Goal: Task Accomplishment & Management: Complete application form

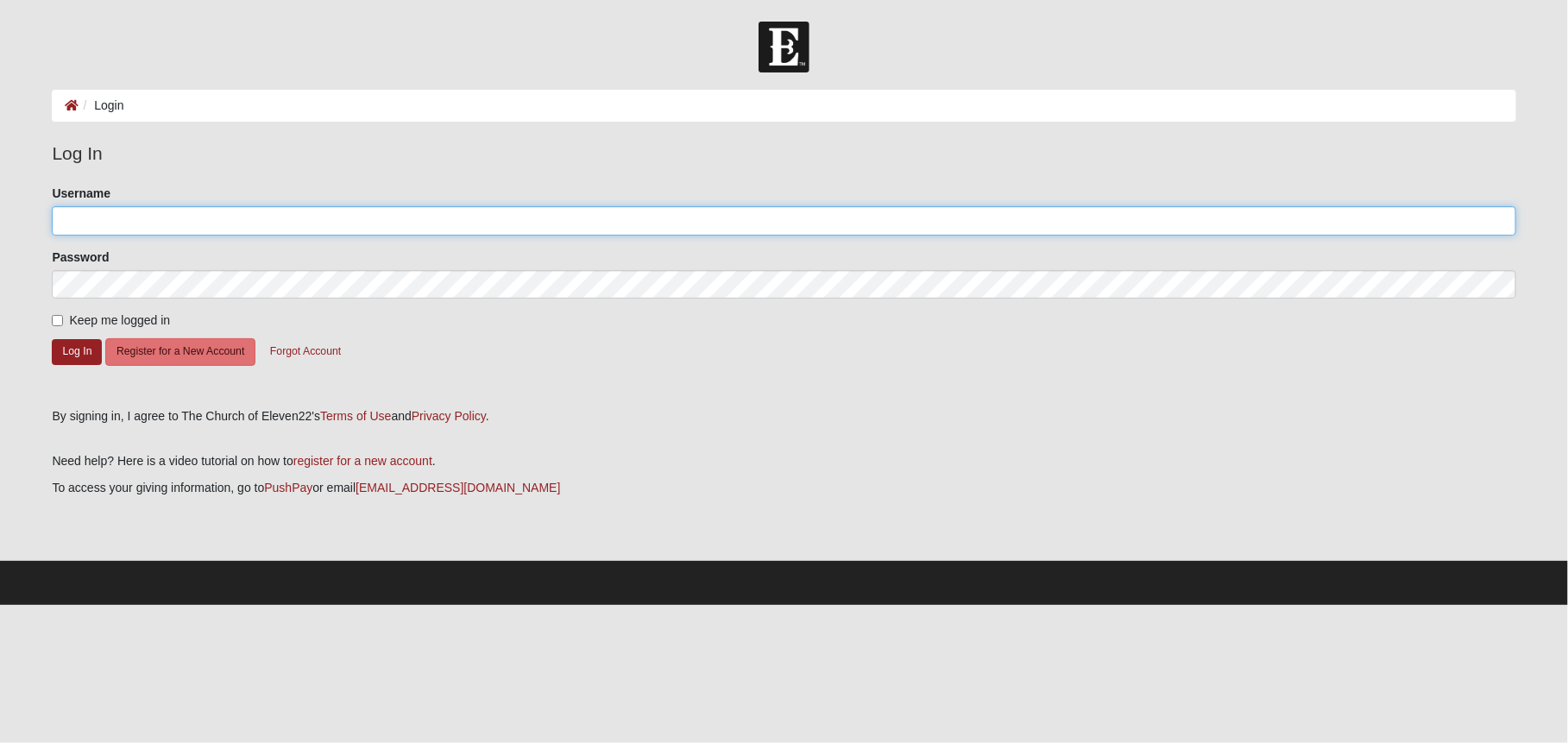
click at [251, 217] on input "Username" at bounding box center [783, 221] width 1464 height 30
type input "t.drury"
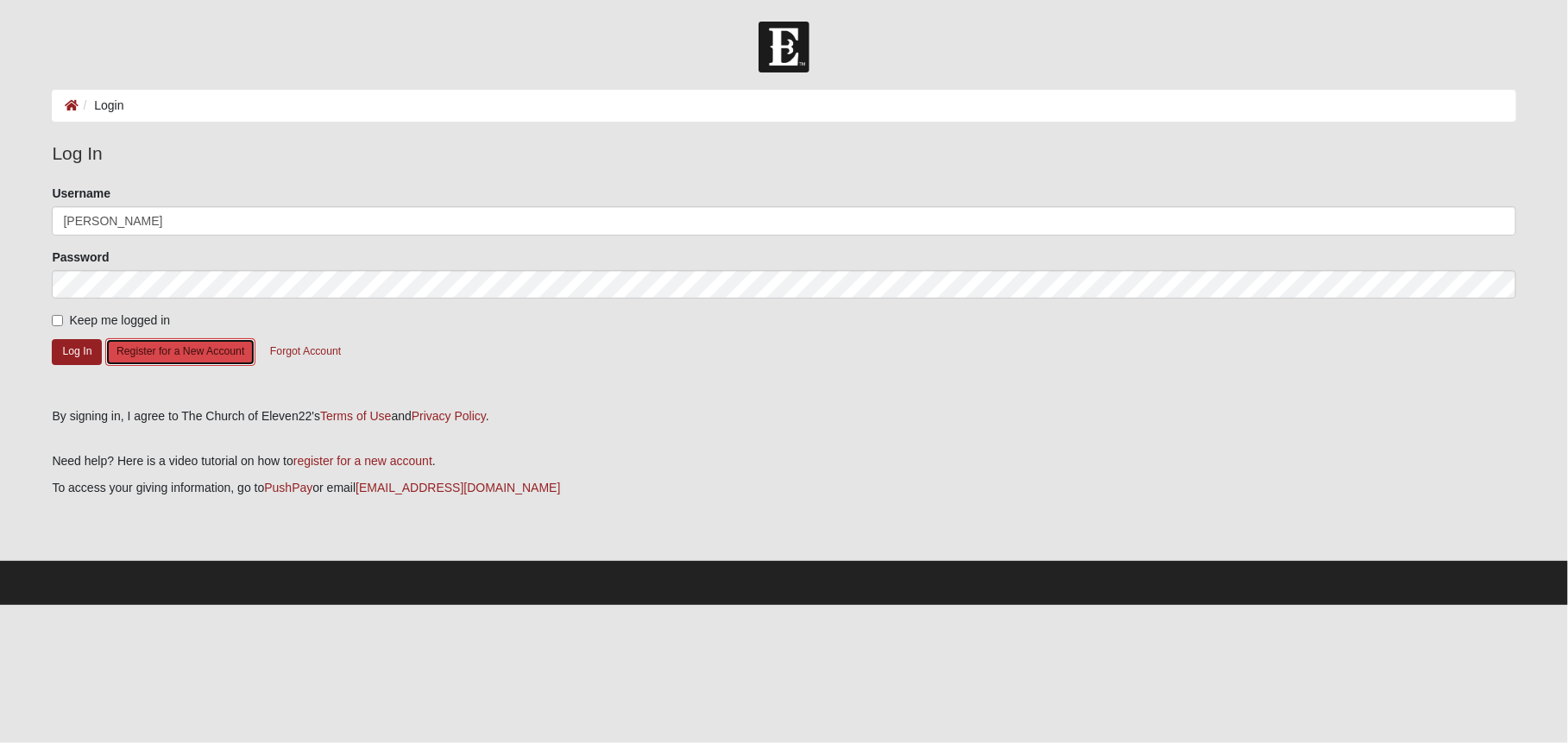
click at [210, 349] on button "Register for a New Account" at bounding box center [180, 352] width 150 height 27
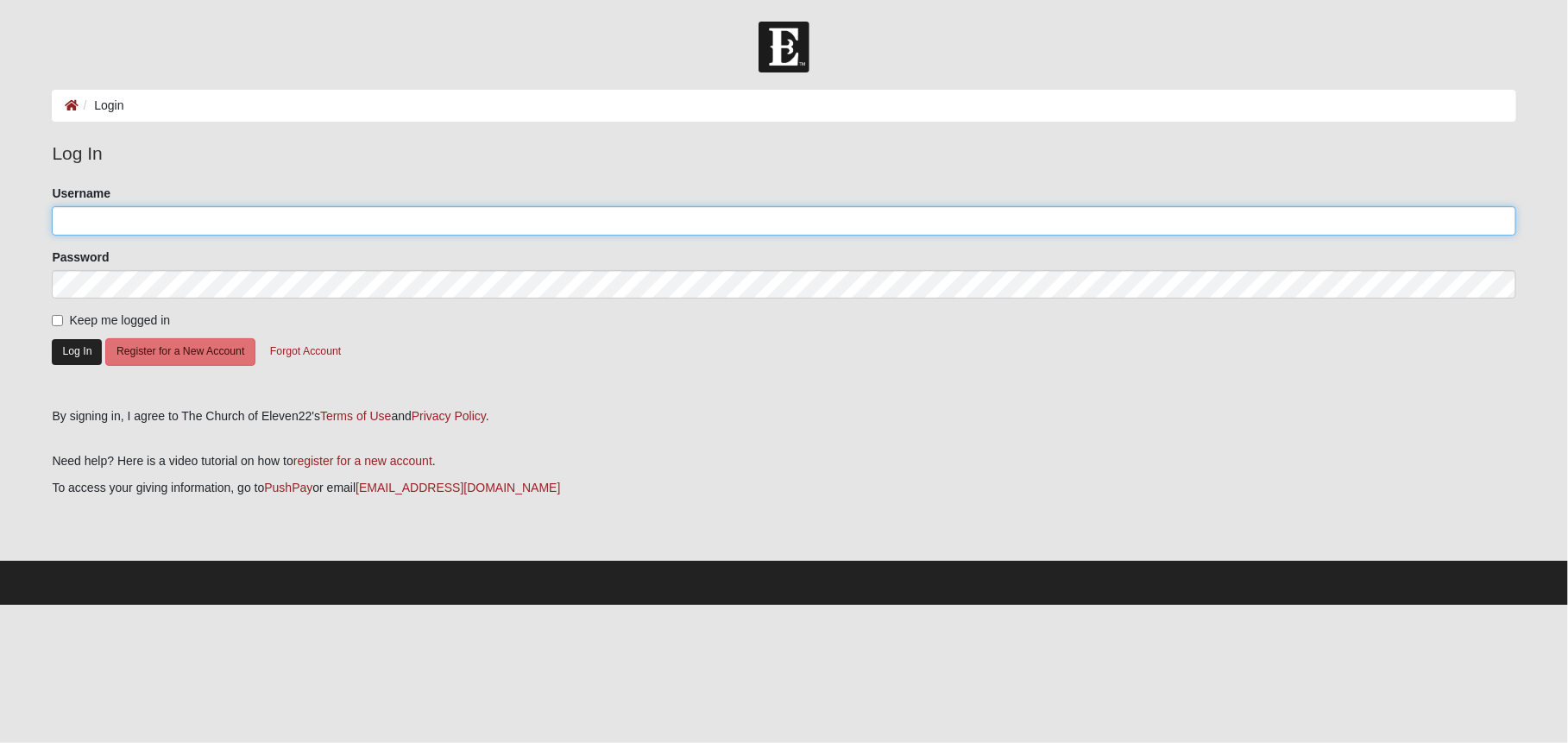
type input "t.drury"
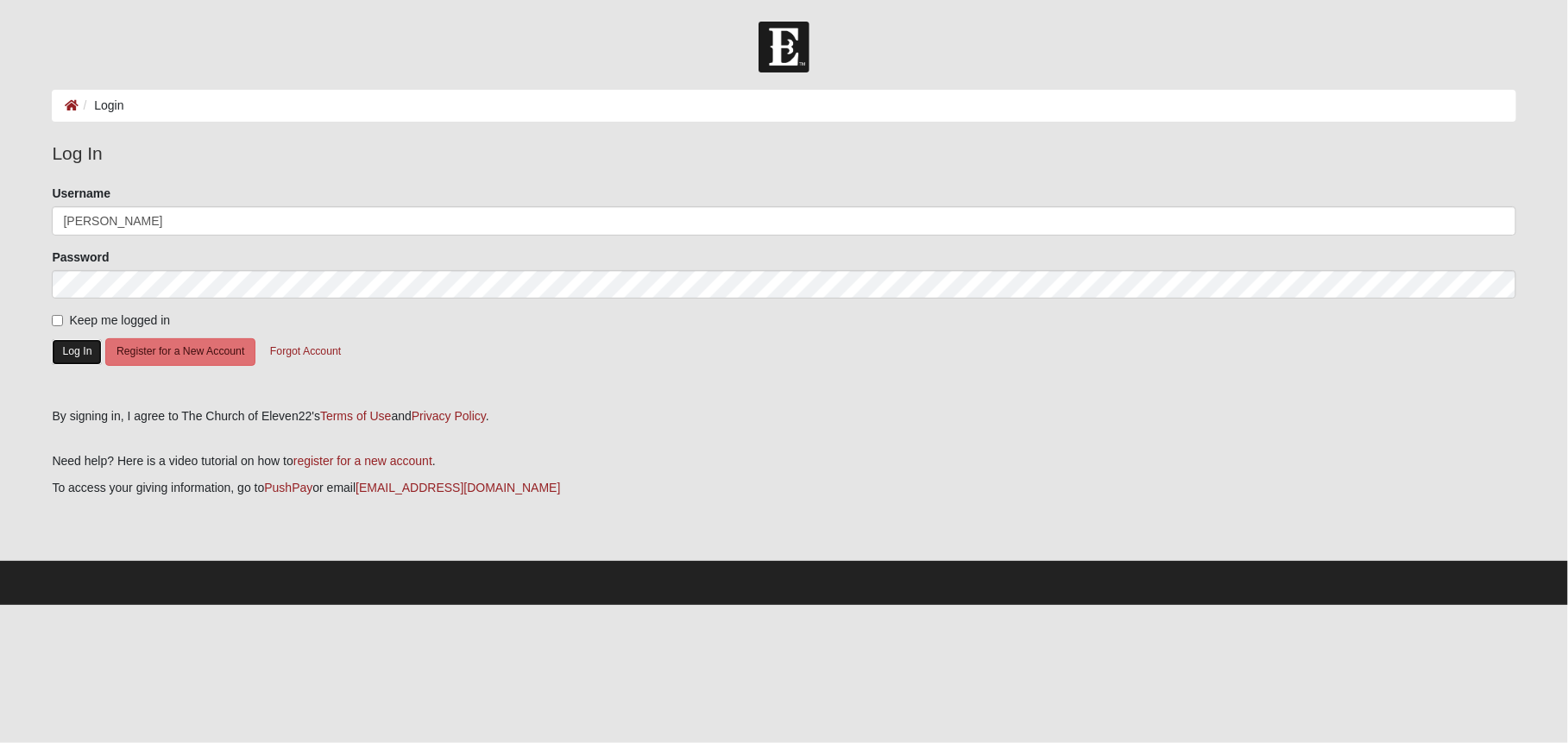
click at [79, 355] on button "Log In" at bounding box center [77, 352] width 50 height 25
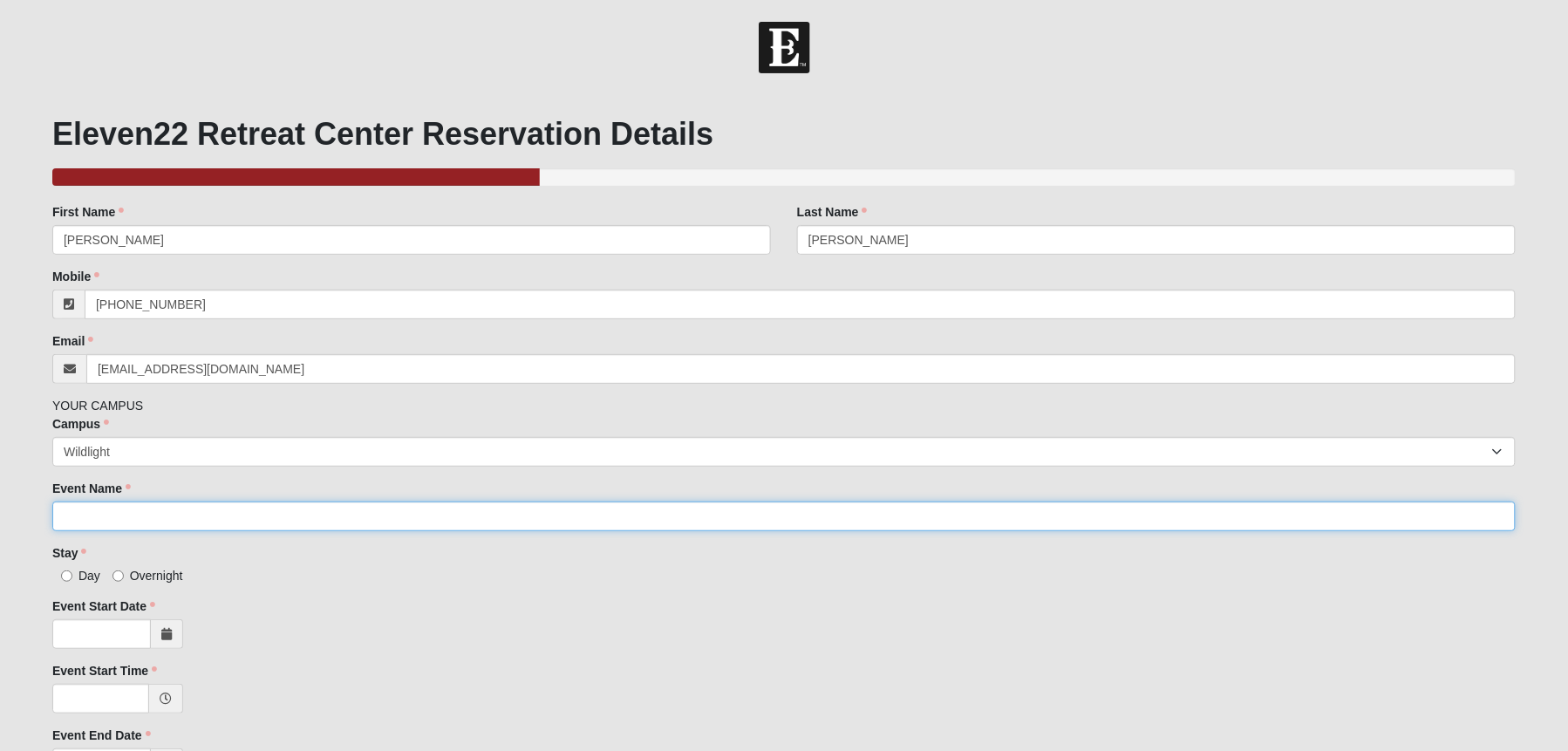
click at [248, 516] on input "Event Name" at bounding box center [784, 516] width 1463 height 30
type input "Test"
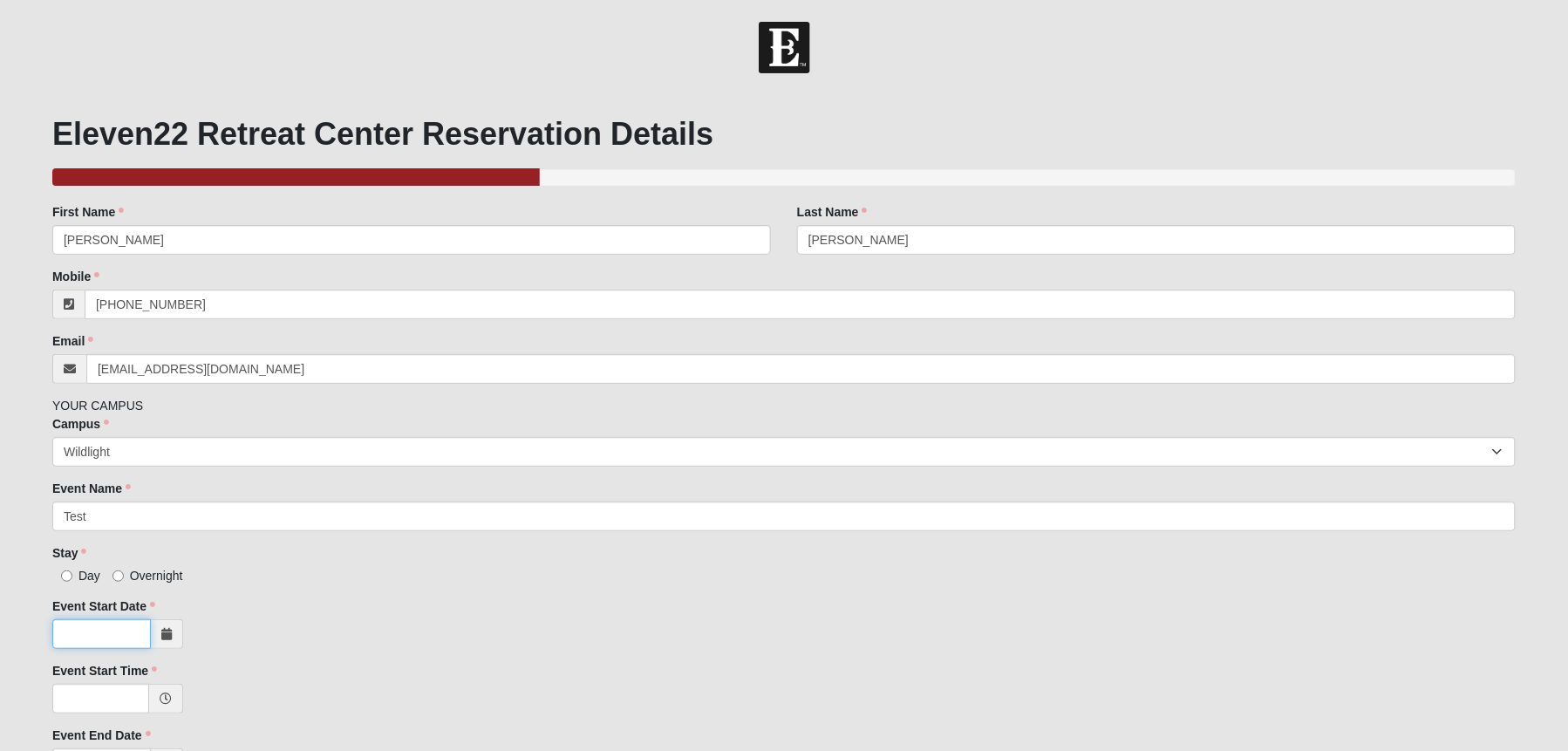
click at [106, 633] on input "Event Start Date" at bounding box center [102, 634] width 99 height 30
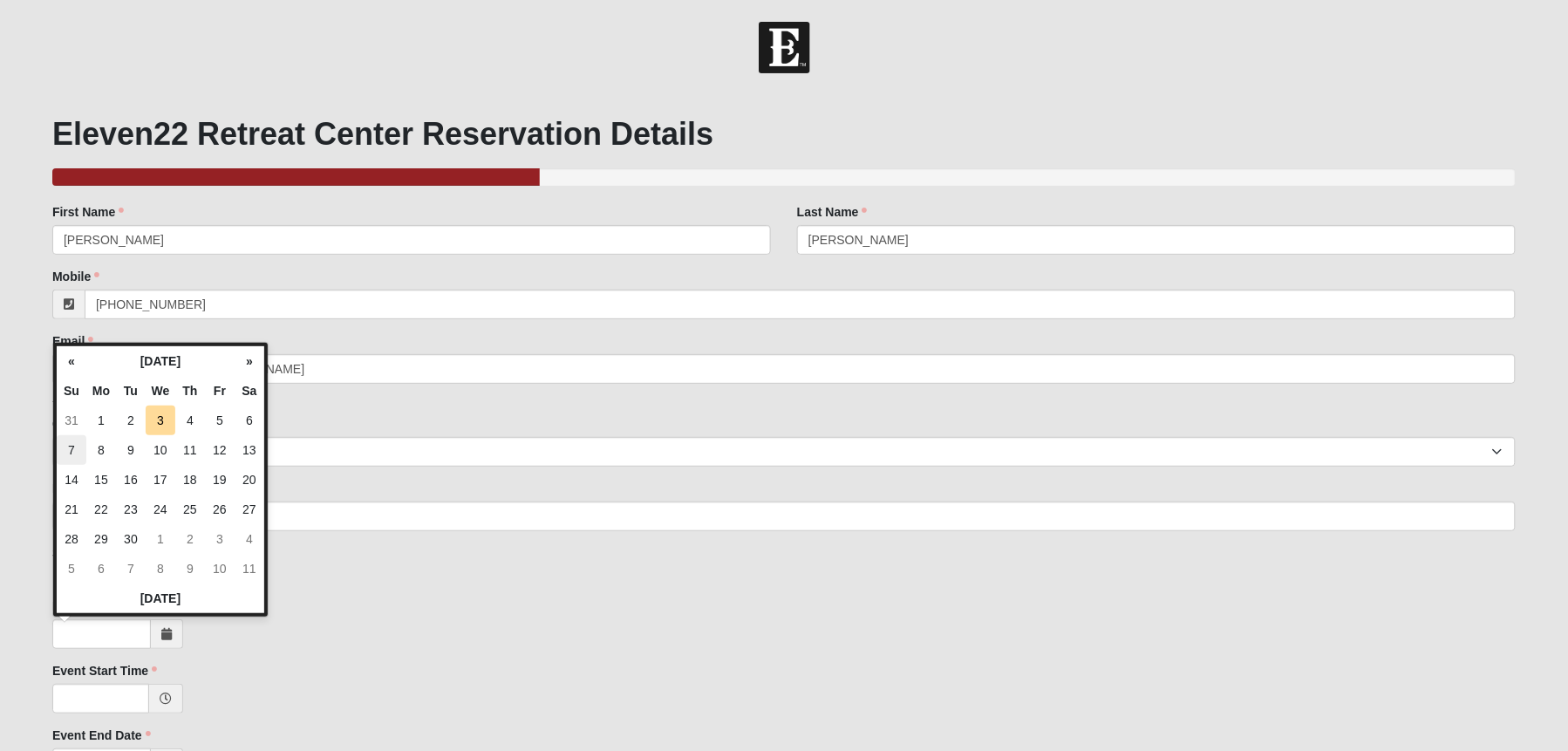
click at [74, 451] on td "7" at bounding box center [72, 450] width 30 height 30
type input "[DATE]"
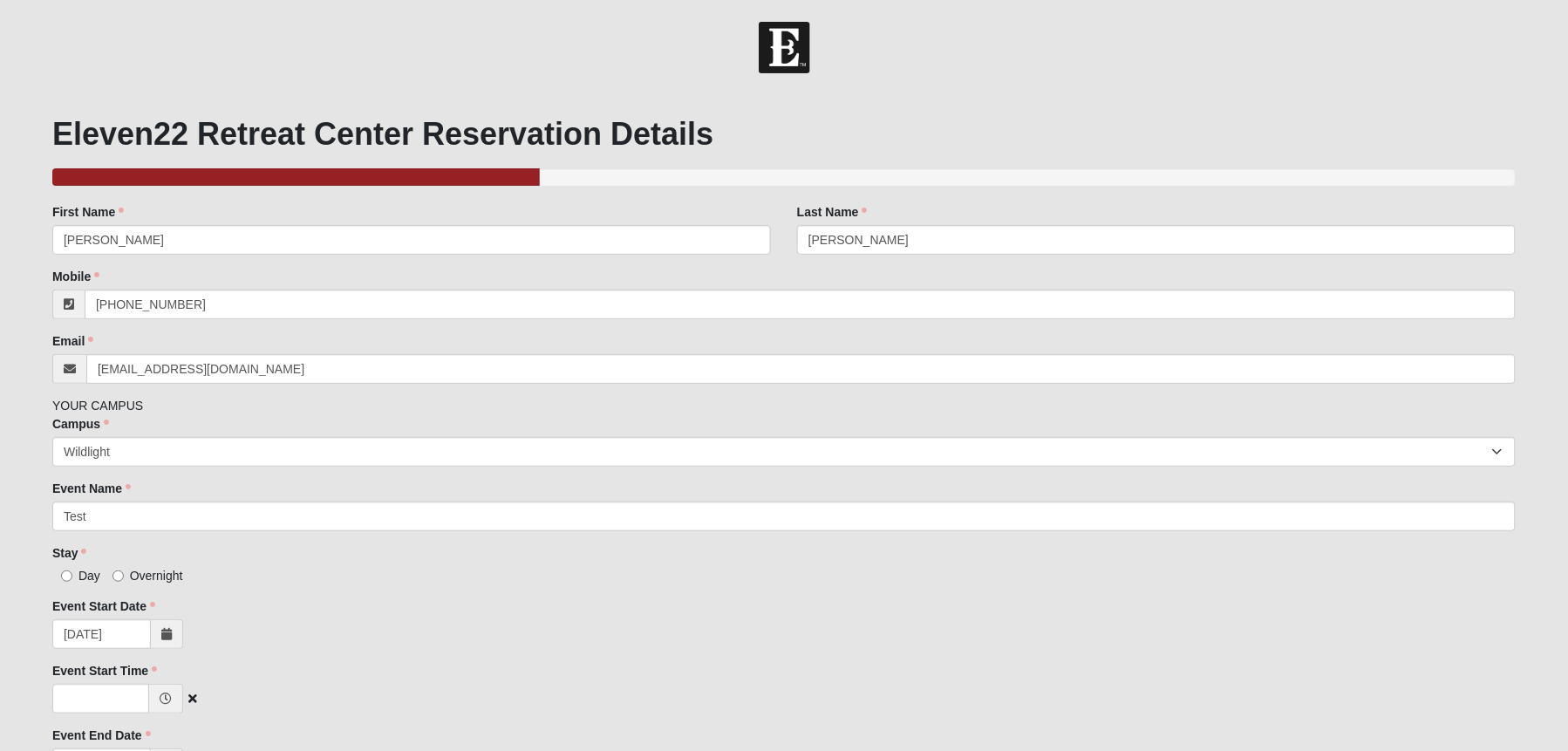
click at [166, 702] on icon at bounding box center [166, 699] width 13 height 13
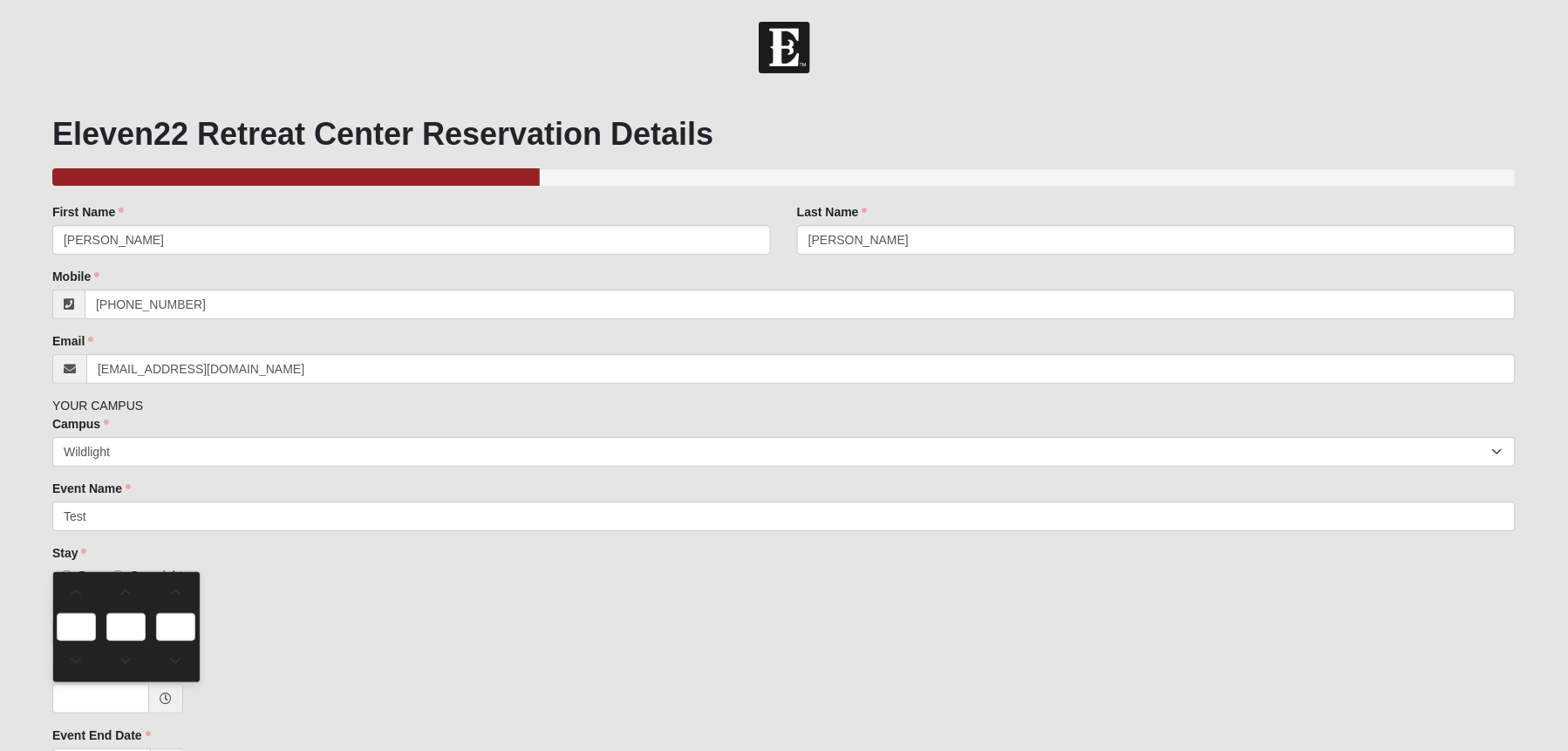
click at [268, 621] on div "[DATE]" at bounding box center [784, 634] width 1463 height 30
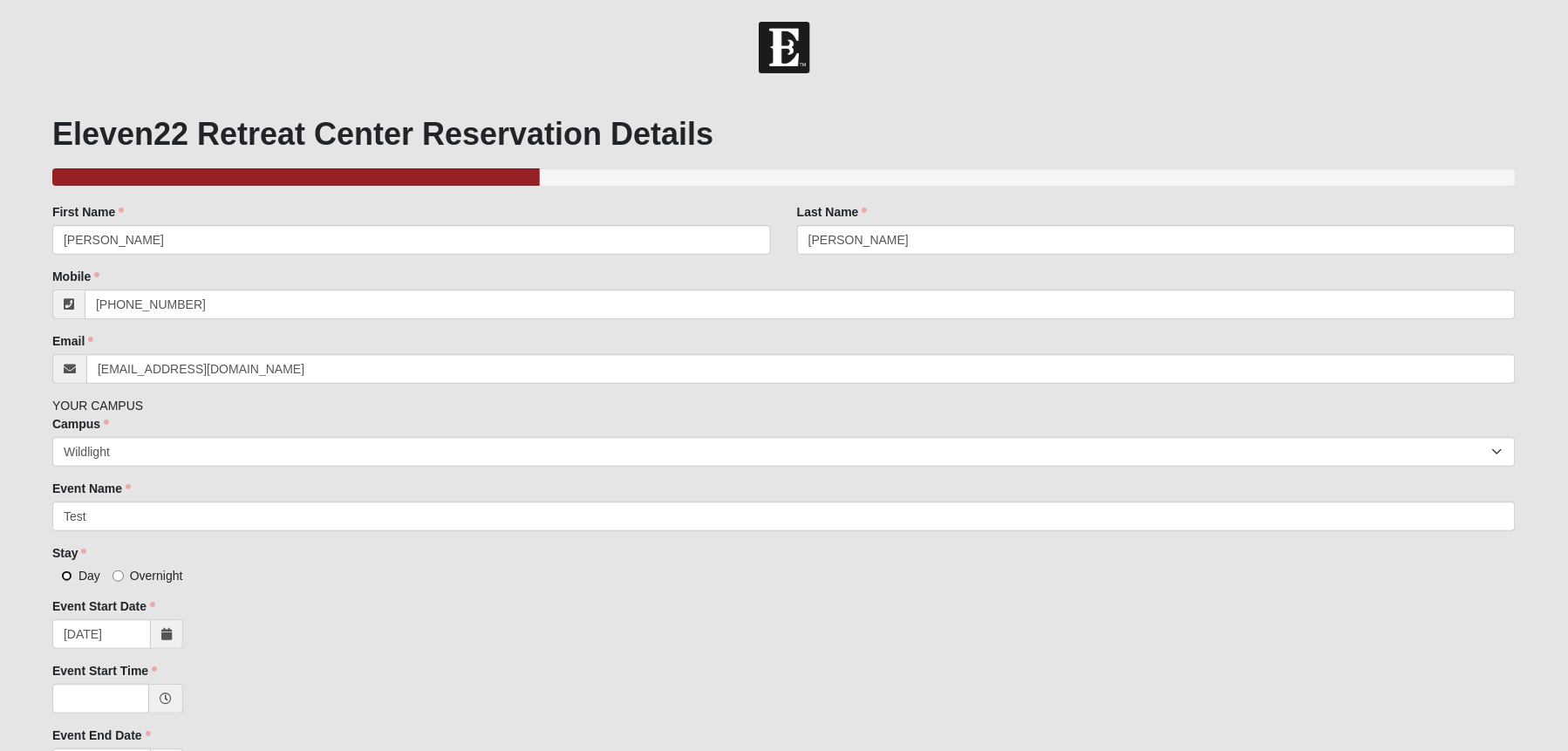
click at [66, 575] on input "Day" at bounding box center [67, 577] width 12 height 12
radio input "true"
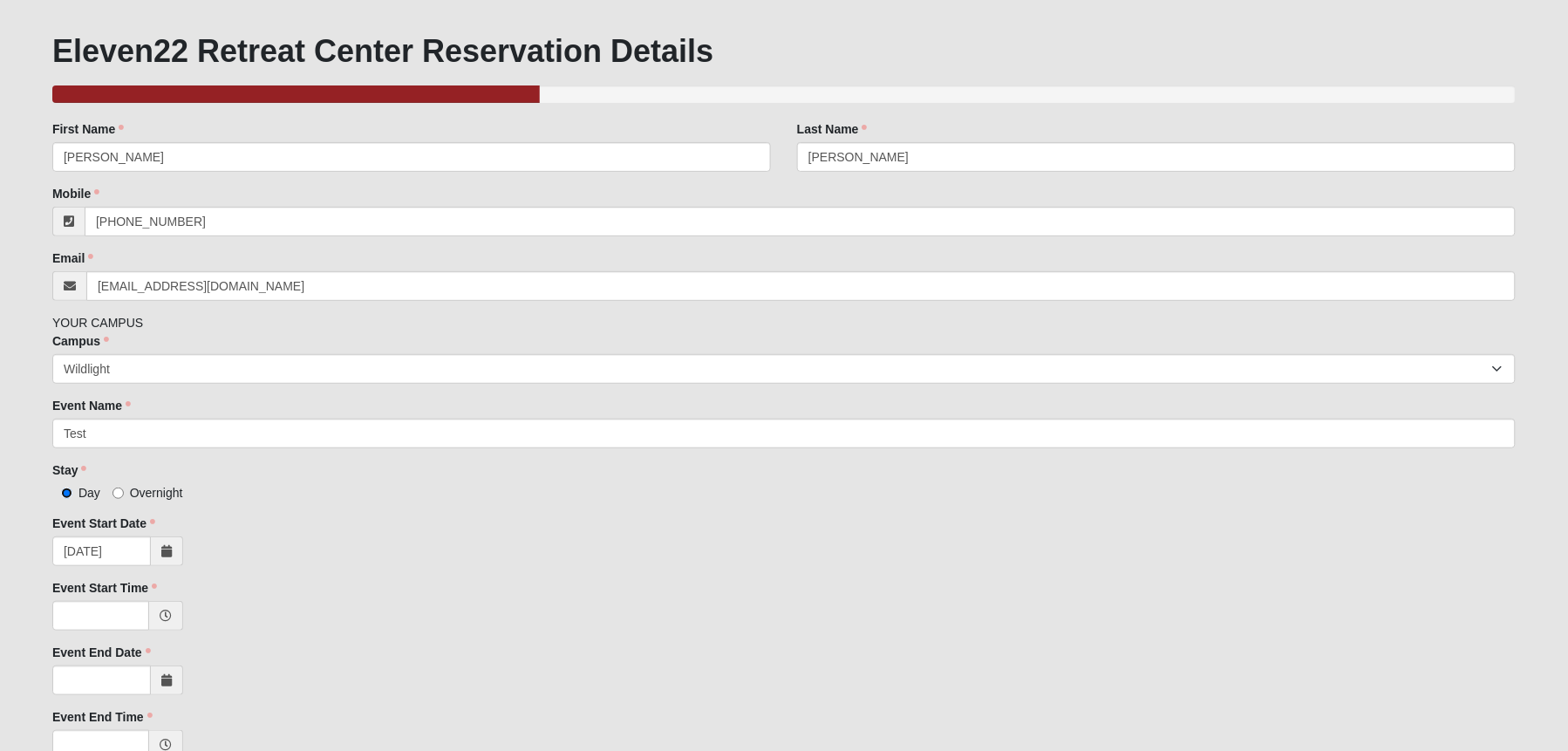
scroll to position [92, 0]
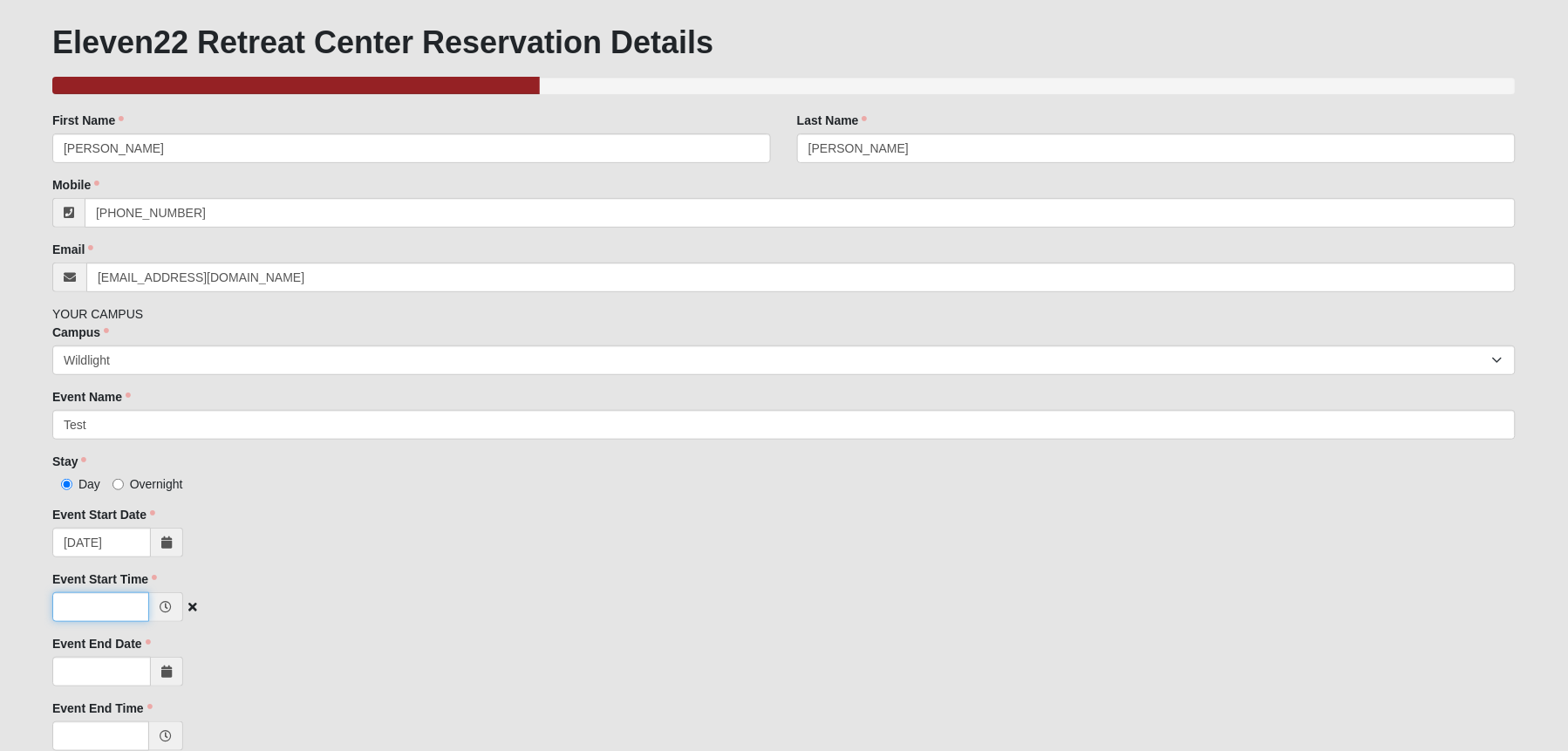
click at [132, 609] on input "Event Start Time" at bounding box center [101, 607] width 97 height 30
type input "8:00 AM"
click at [107, 677] on input "Event End Date" at bounding box center [102, 672] width 99 height 30
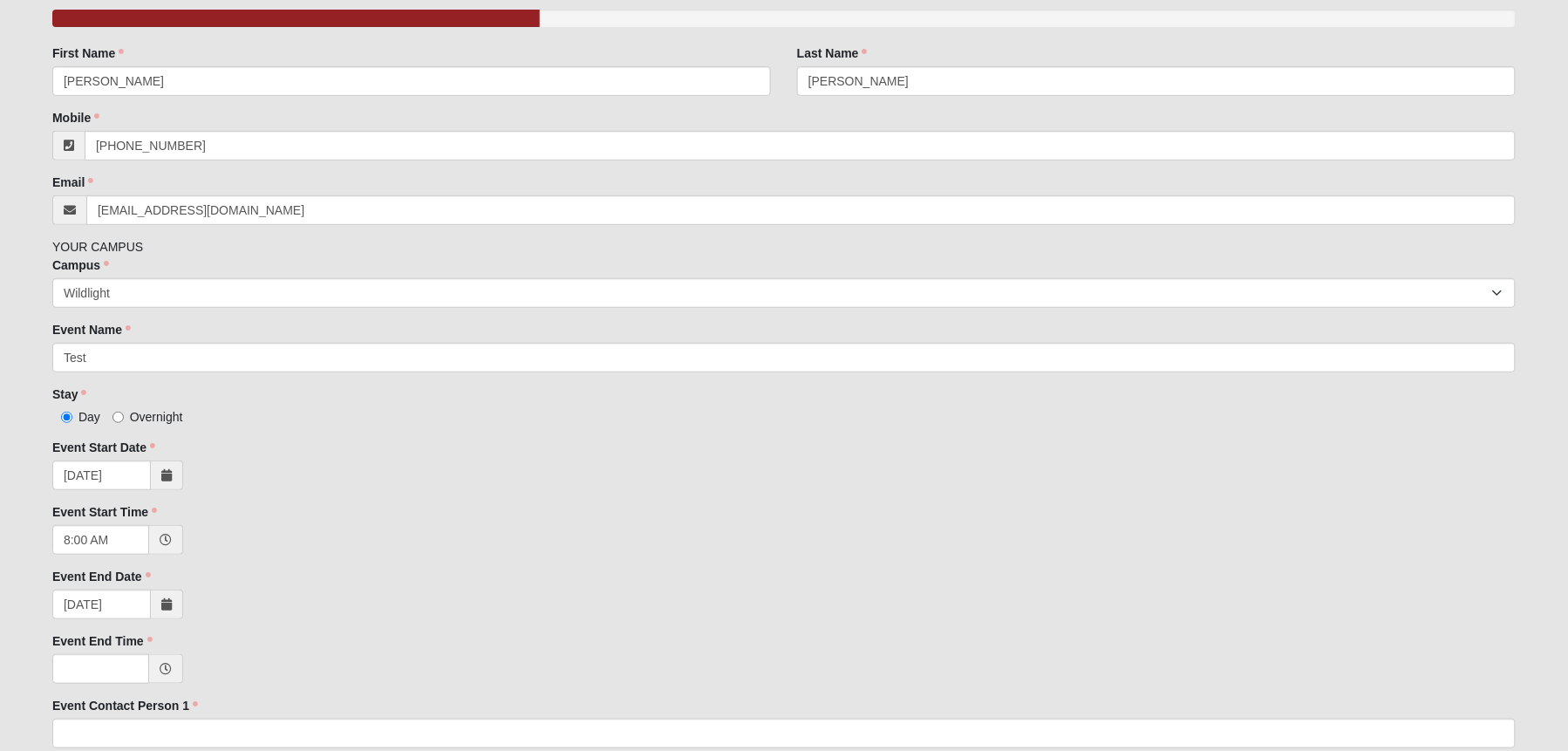
scroll to position [214, 0]
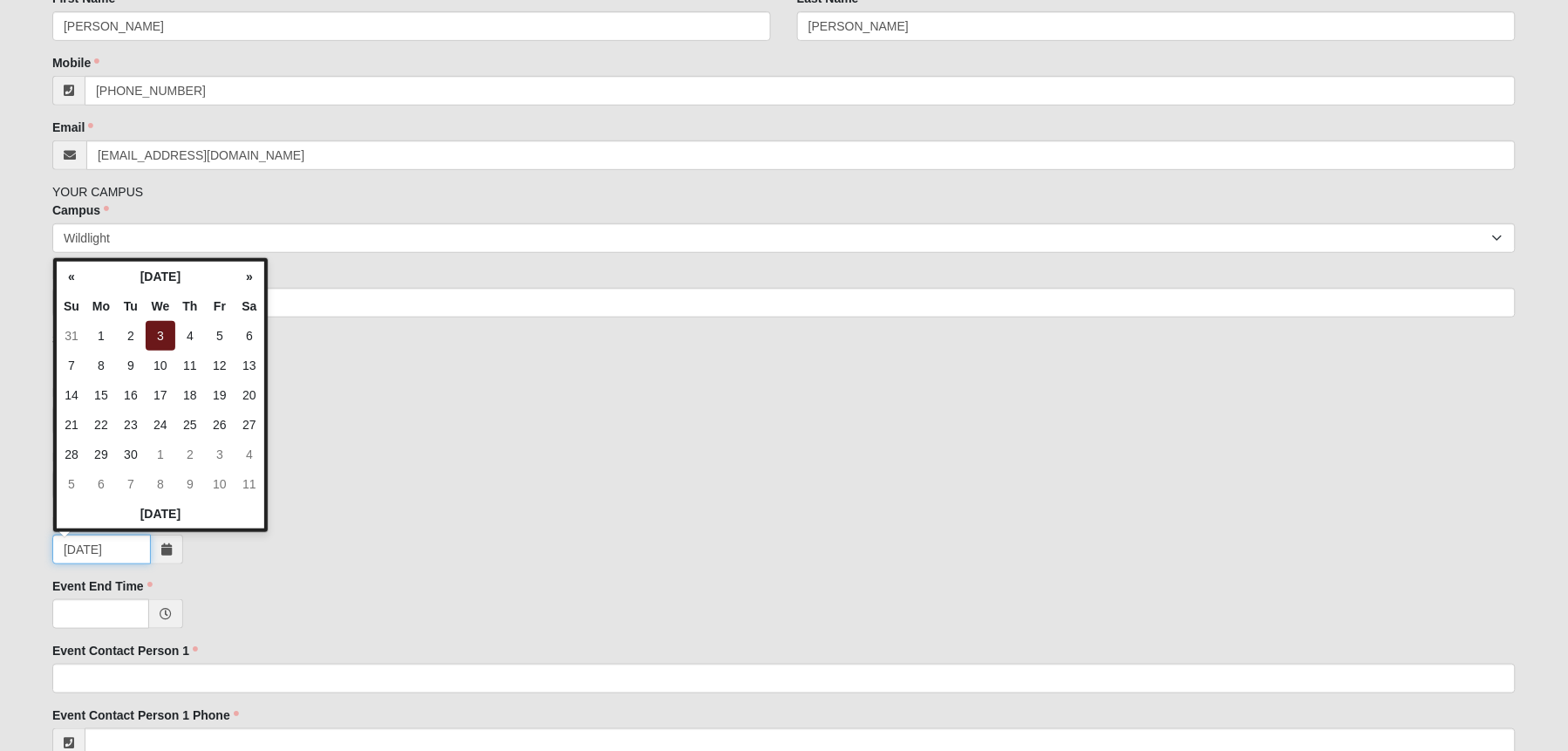
click at [138, 555] on input "[DATE]" at bounding box center [102, 549] width 99 height 30
click at [75, 368] on td "7" at bounding box center [72, 365] width 30 height 30
type input "[DATE]"
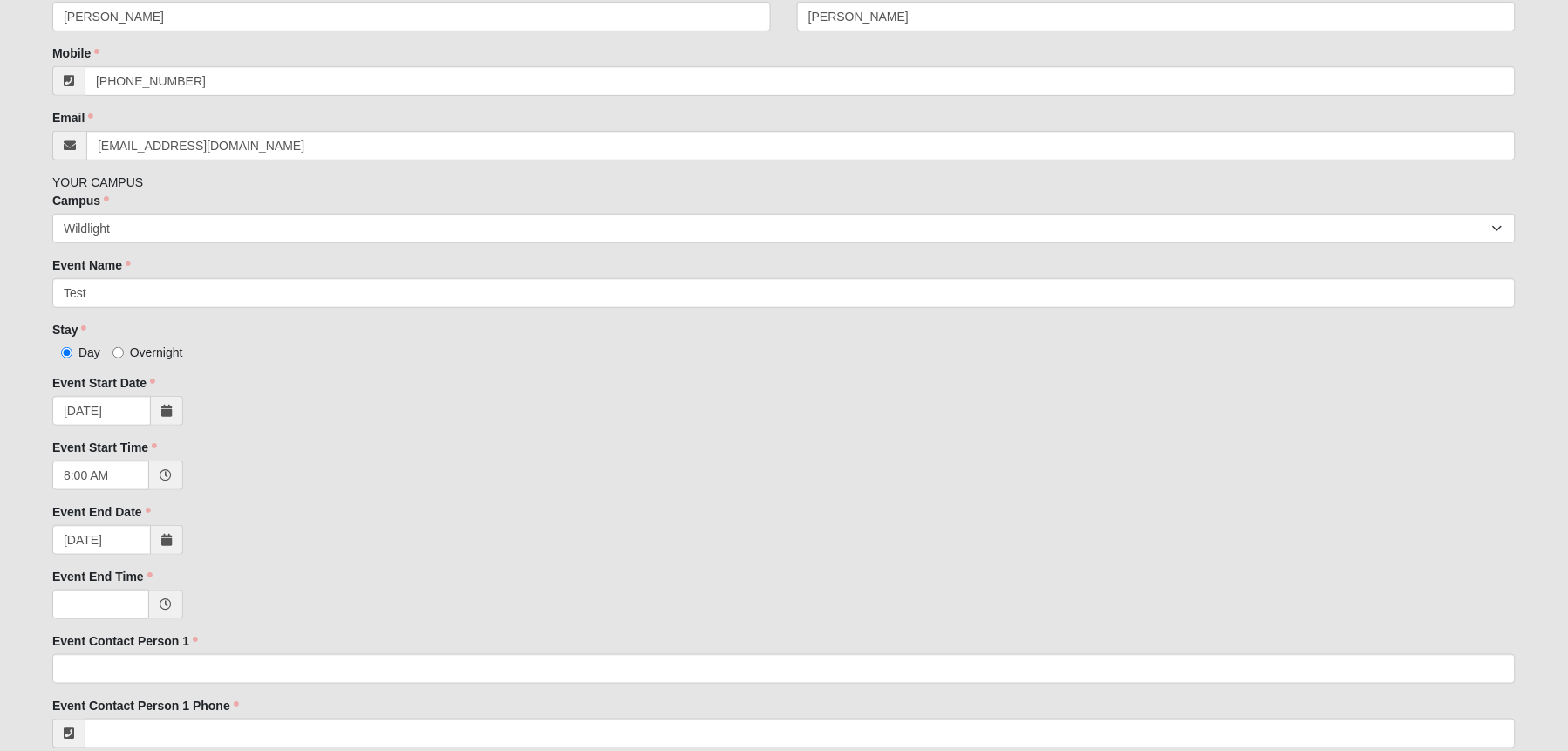
scroll to position [225, 0]
click at [109, 601] on input "Event End Time" at bounding box center [101, 603] width 97 height 30
type input "4:00 PM"
click at [381, 527] on div "[DATE]" at bounding box center [784, 538] width 1463 height 30
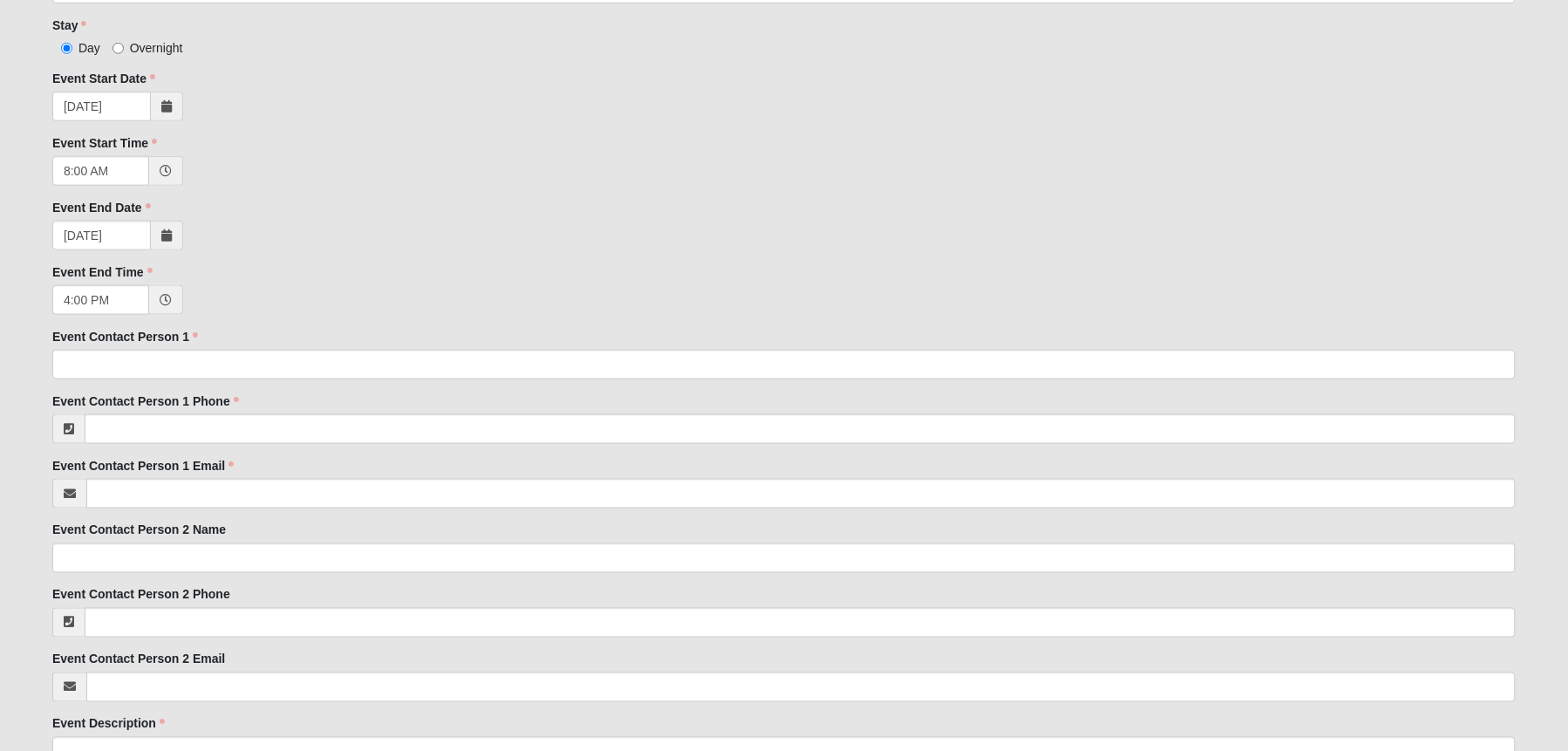
scroll to position [585, 0]
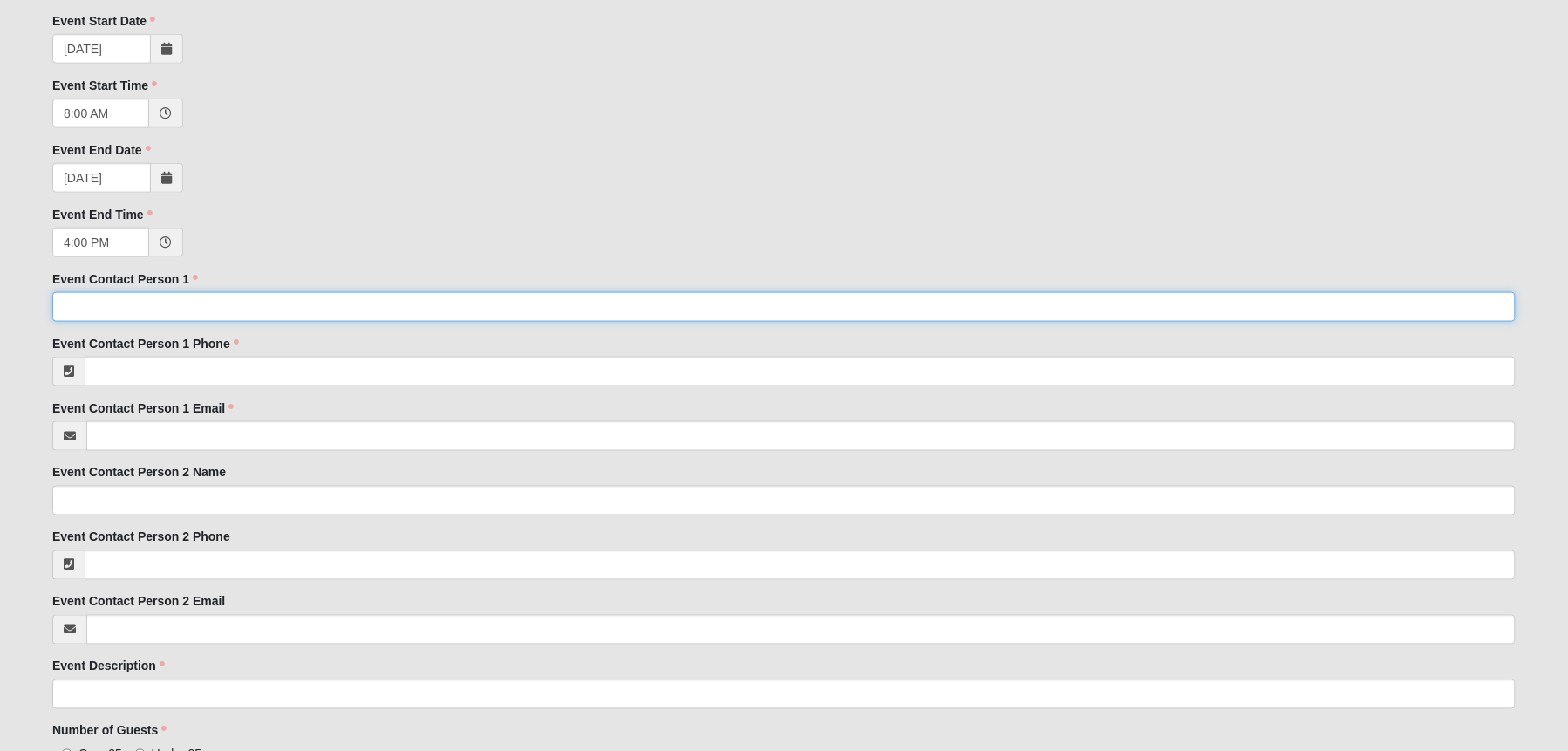
click at [193, 301] on input "Event Contact Person 1" at bounding box center [784, 307] width 1463 height 30
type input "[PERSON_NAME]"
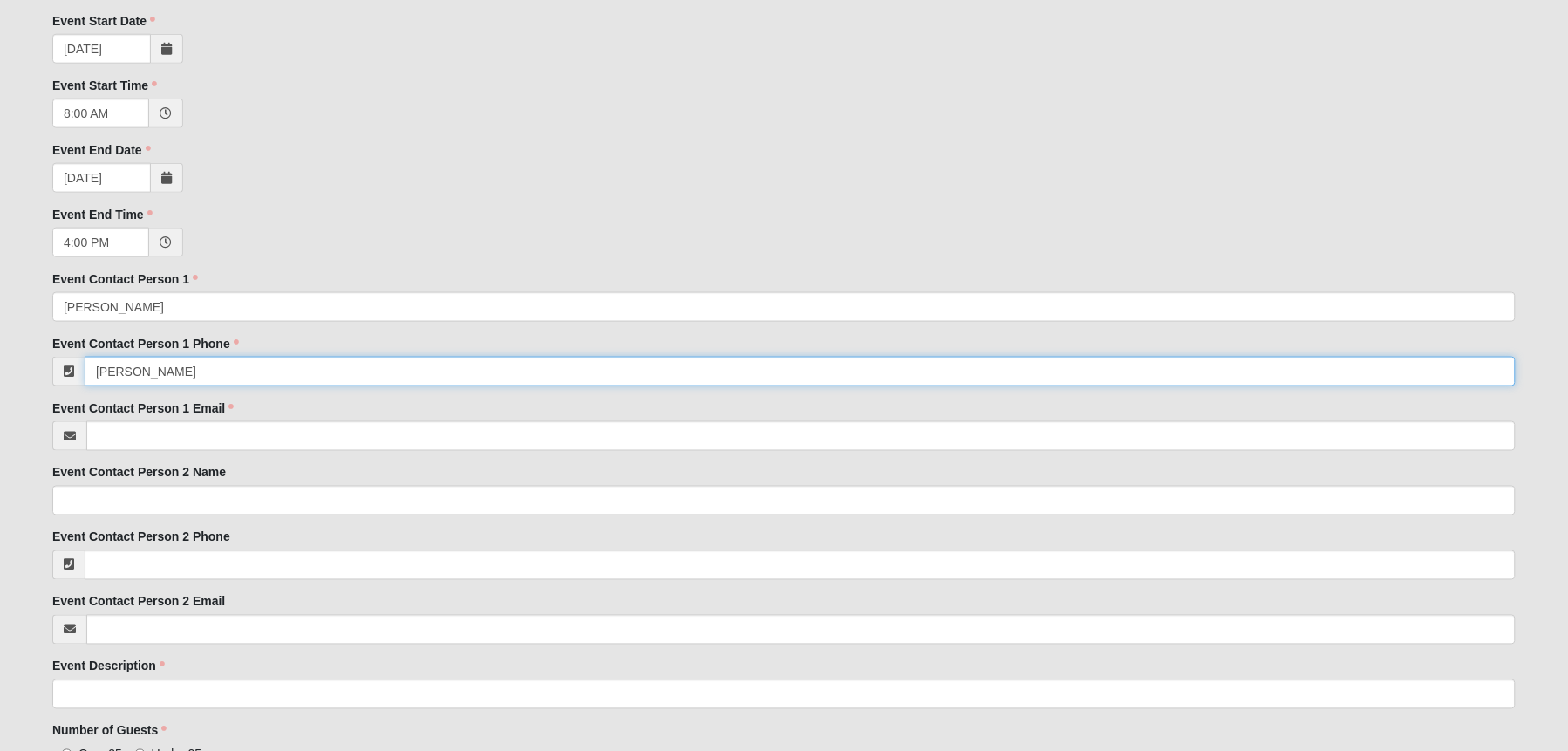
type input "[PERSON_NAME]"
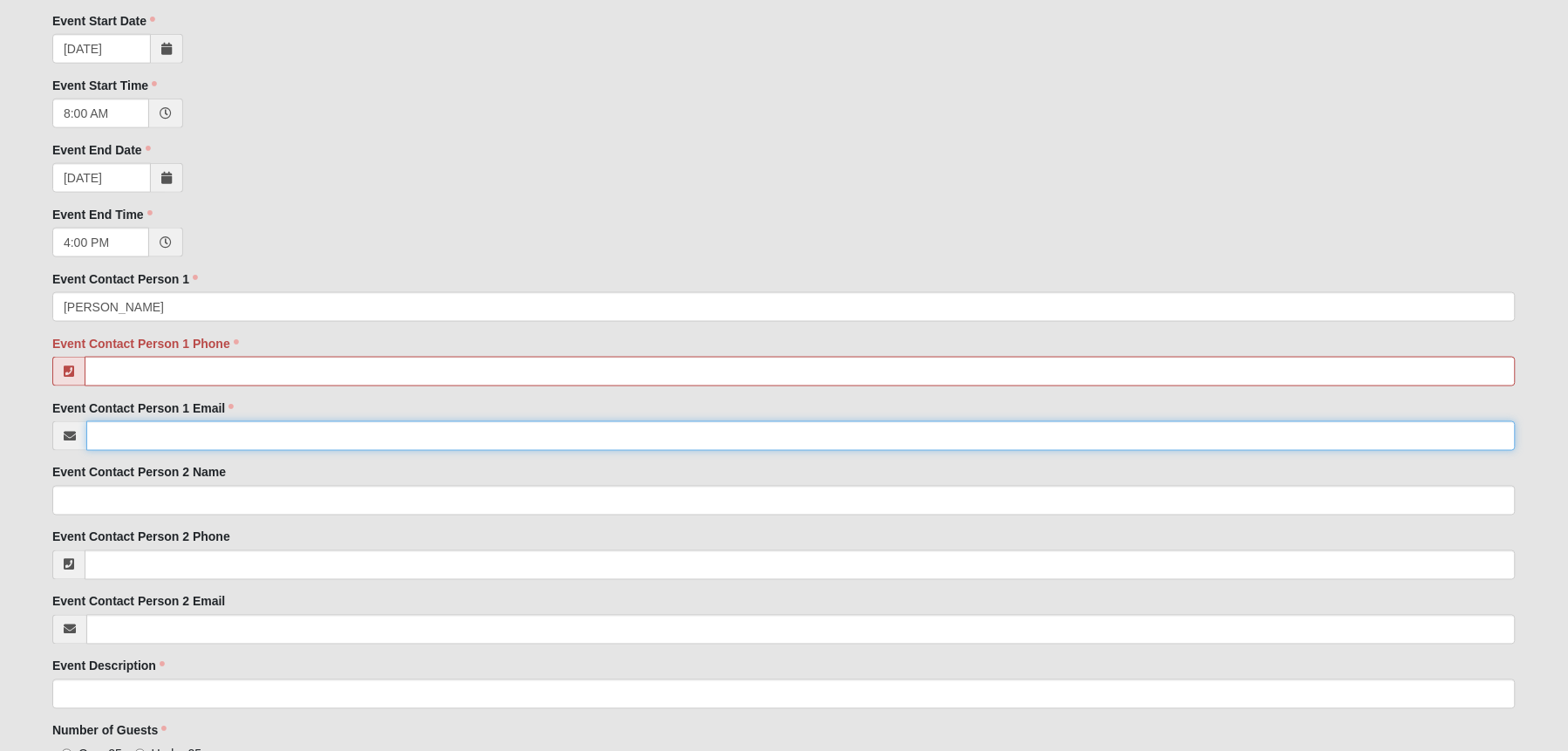
click at [236, 435] on input "Event Contact Person 1 Email" at bounding box center [801, 436] width 1430 height 30
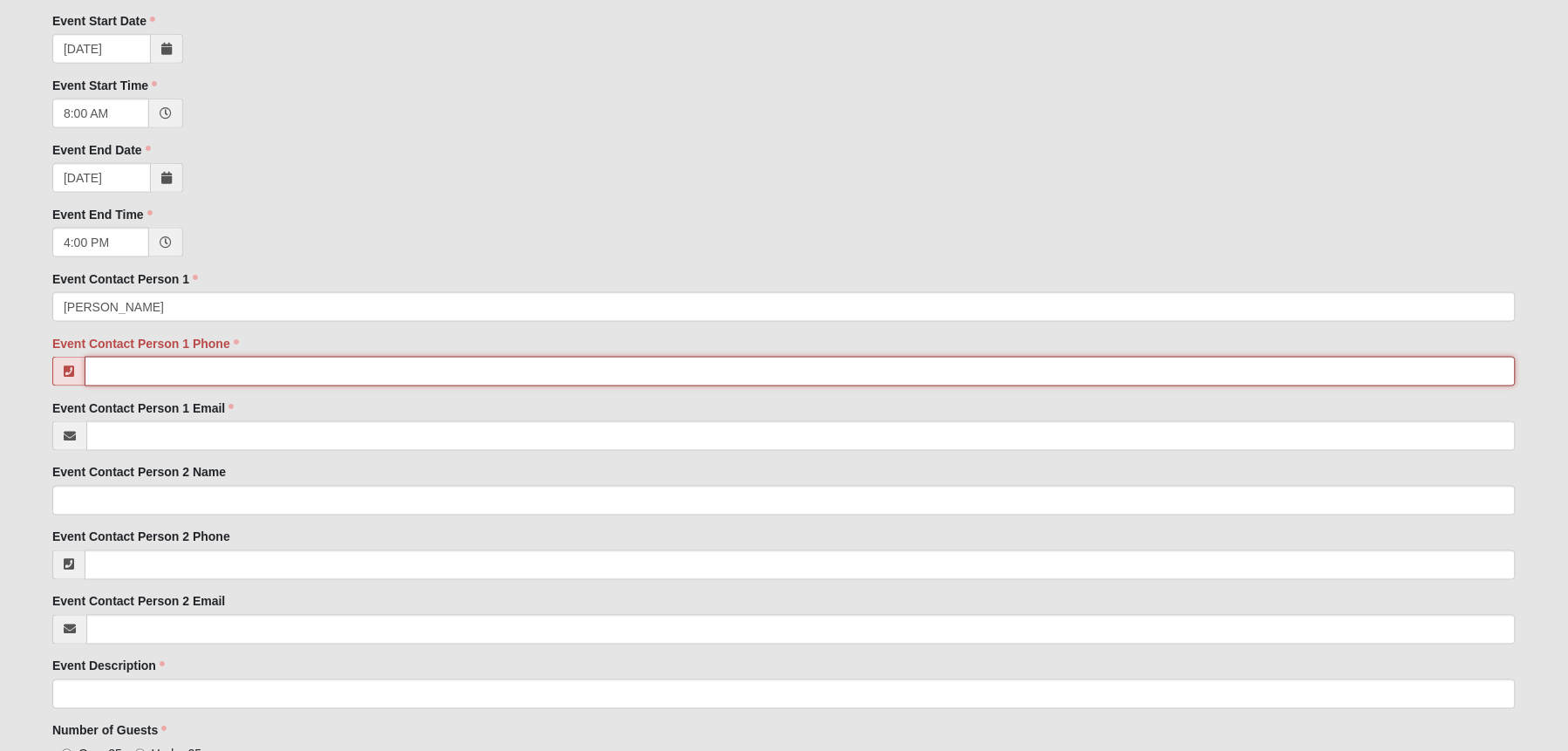
click at [200, 373] on input "Event Contact Person 1 Phone" at bounding box center [799, 371] width 1430 height 30
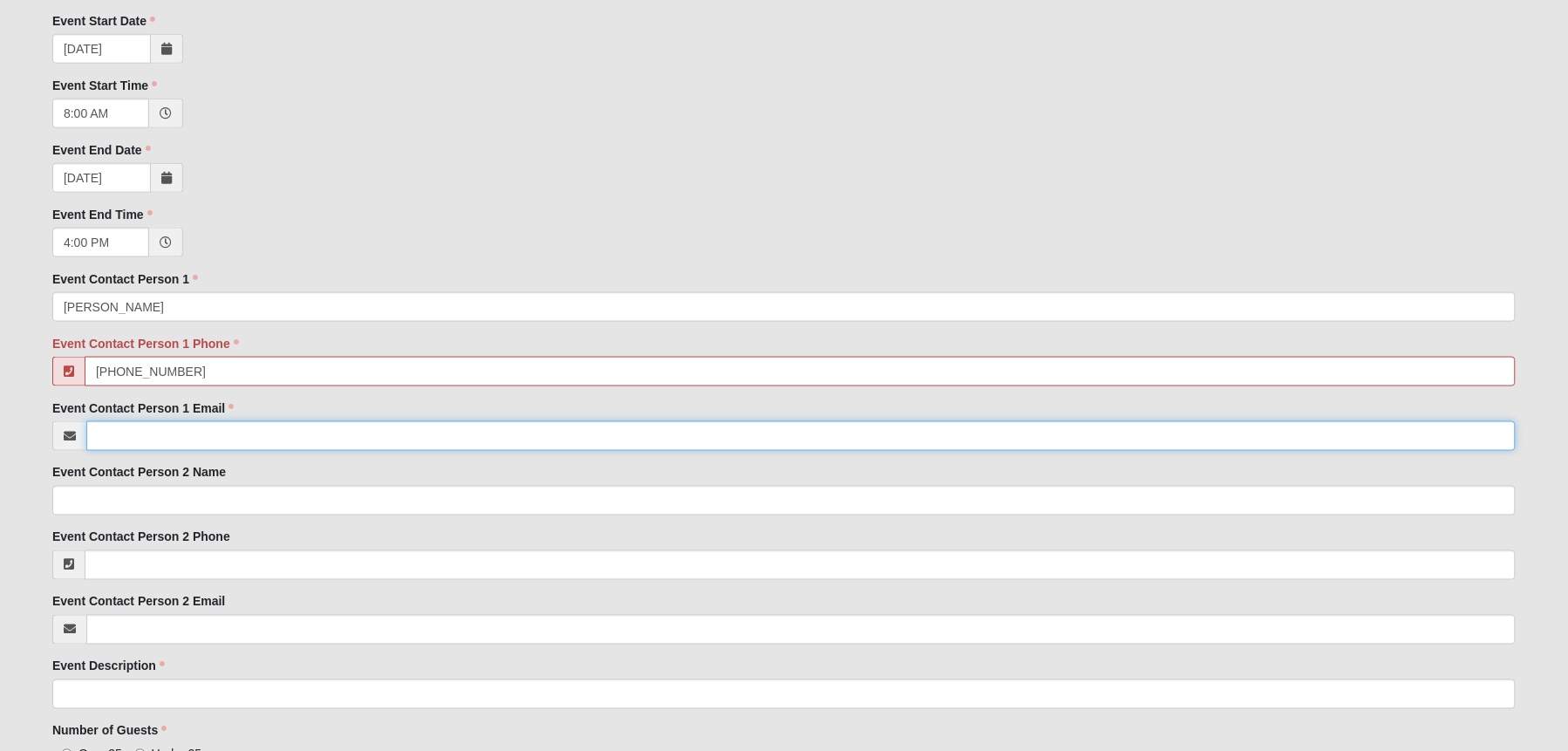
type input "[PHONE_NUMBER]"
click at [173, 425] on input "Event Contact Person 1 Email" at bounding box center [801, 436] width 1430 height 30
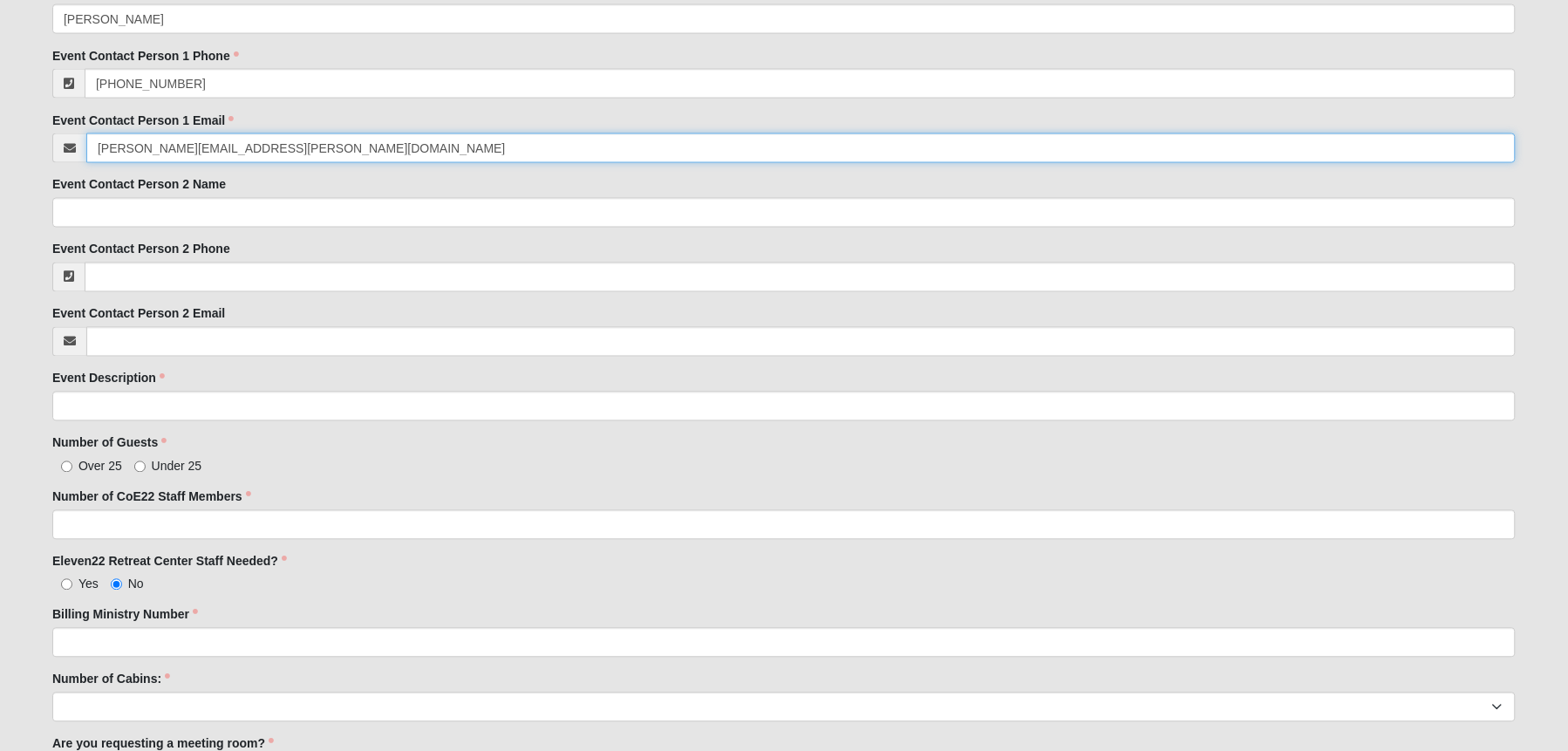
scroll to position [1114, 0]
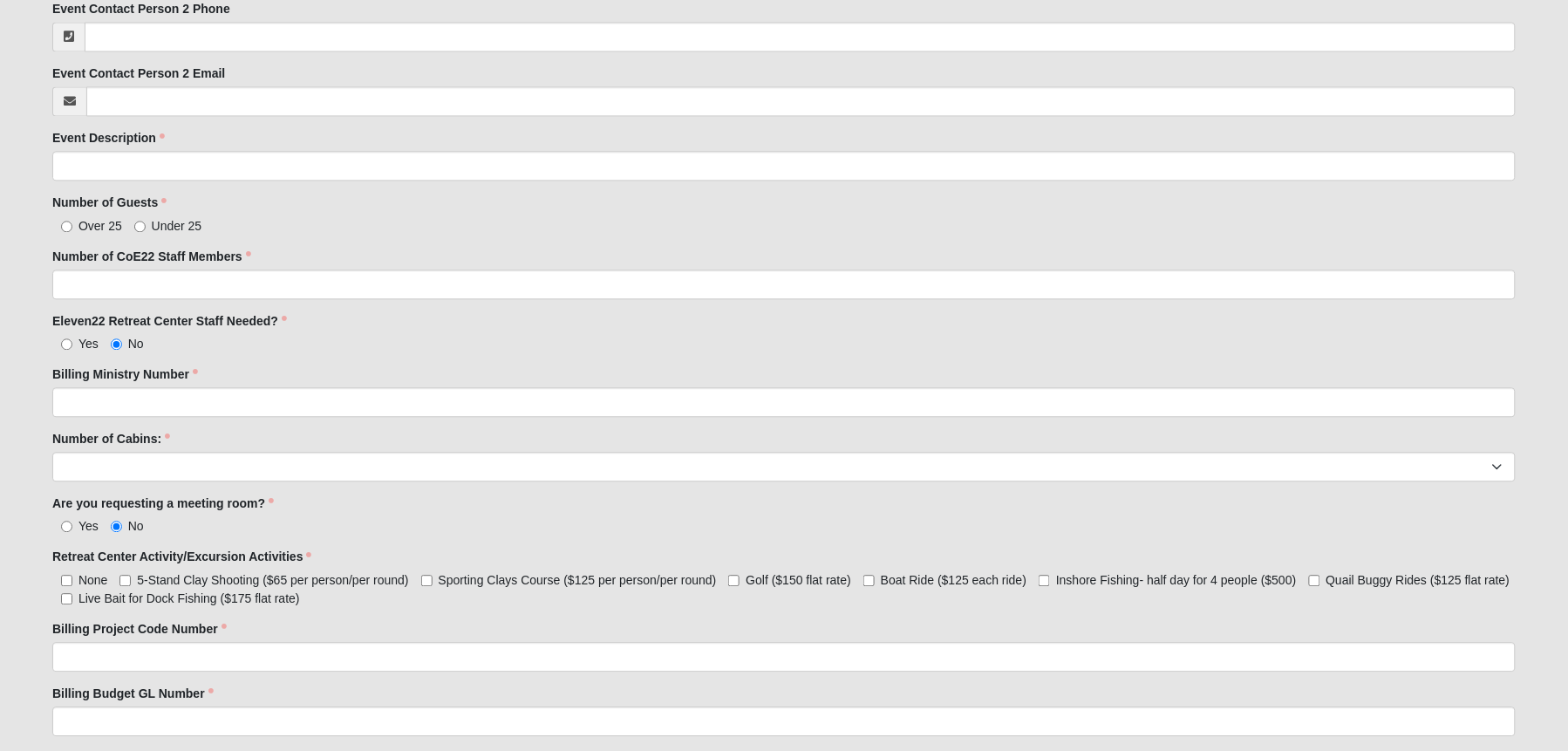
type input "[PERSON_NAME][EMAIL_ADDRESS][PERSON_NAME][DOMAIN_NAME]"
click at [142, 223] on input "Under 25" at bounding box center [140, 227] width 12 height 12
radio input "true"
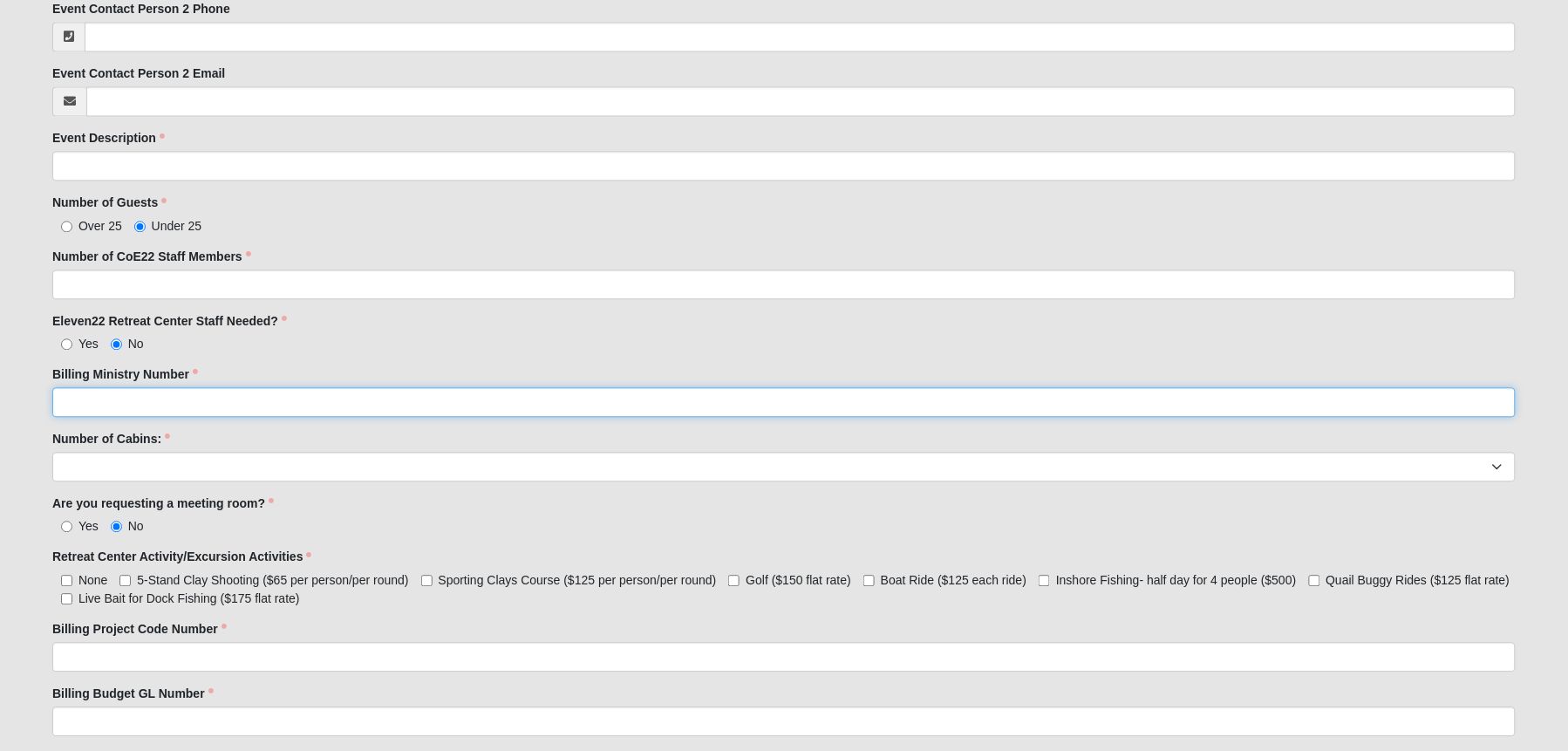
click at [153, 396] on input "Billing Ministry Number" at bounding box center [784, 402] width 1463 height 30
type input "950"
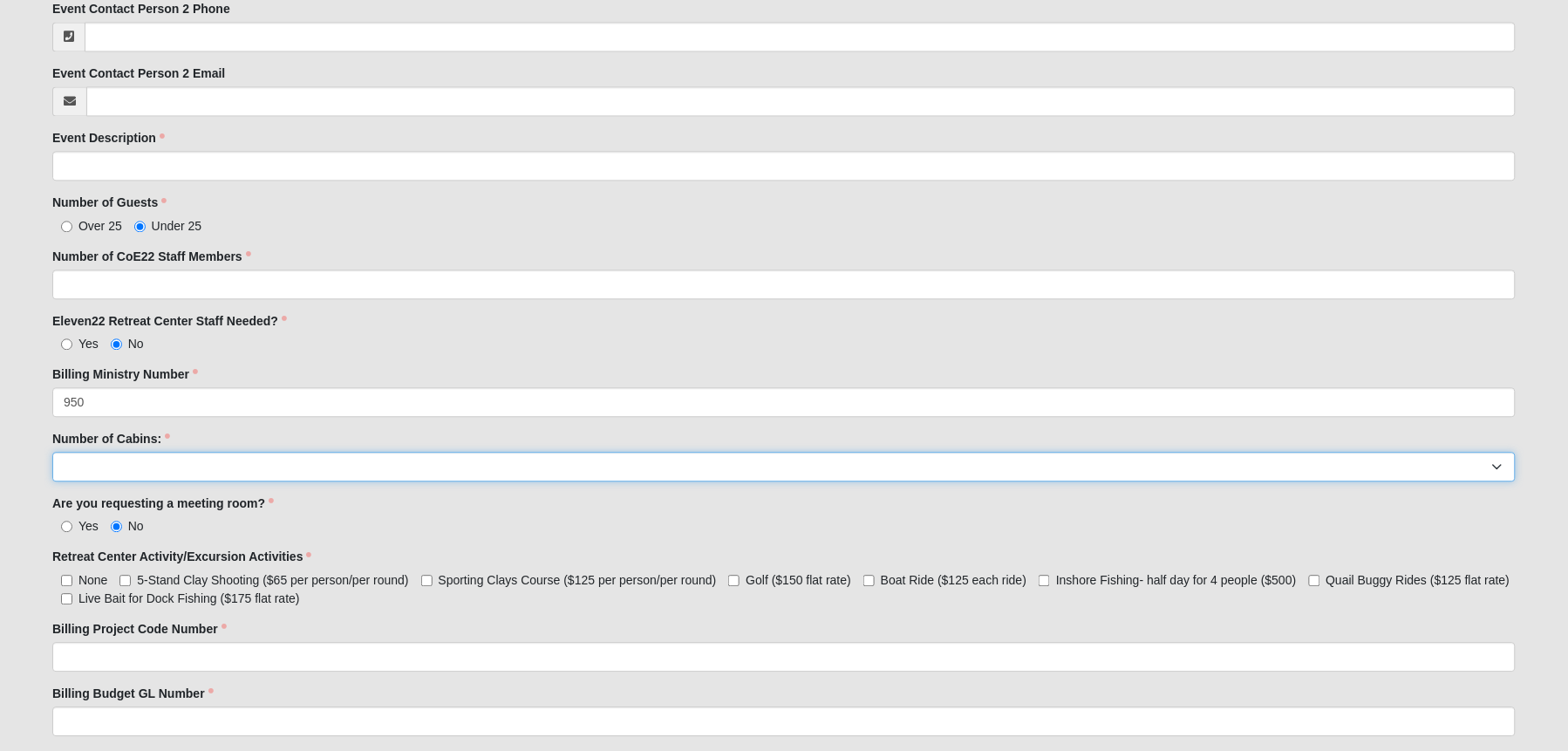
click at [110, 465] on select "1 2 3 4 5 6 7 8" at bounding box center [784, 466] width 1463 height 30
select select "1"
click at [52, 452] on select "1 2 3 4 5 6 7 8" at bounding box center [784, 466] width 1463 height 30
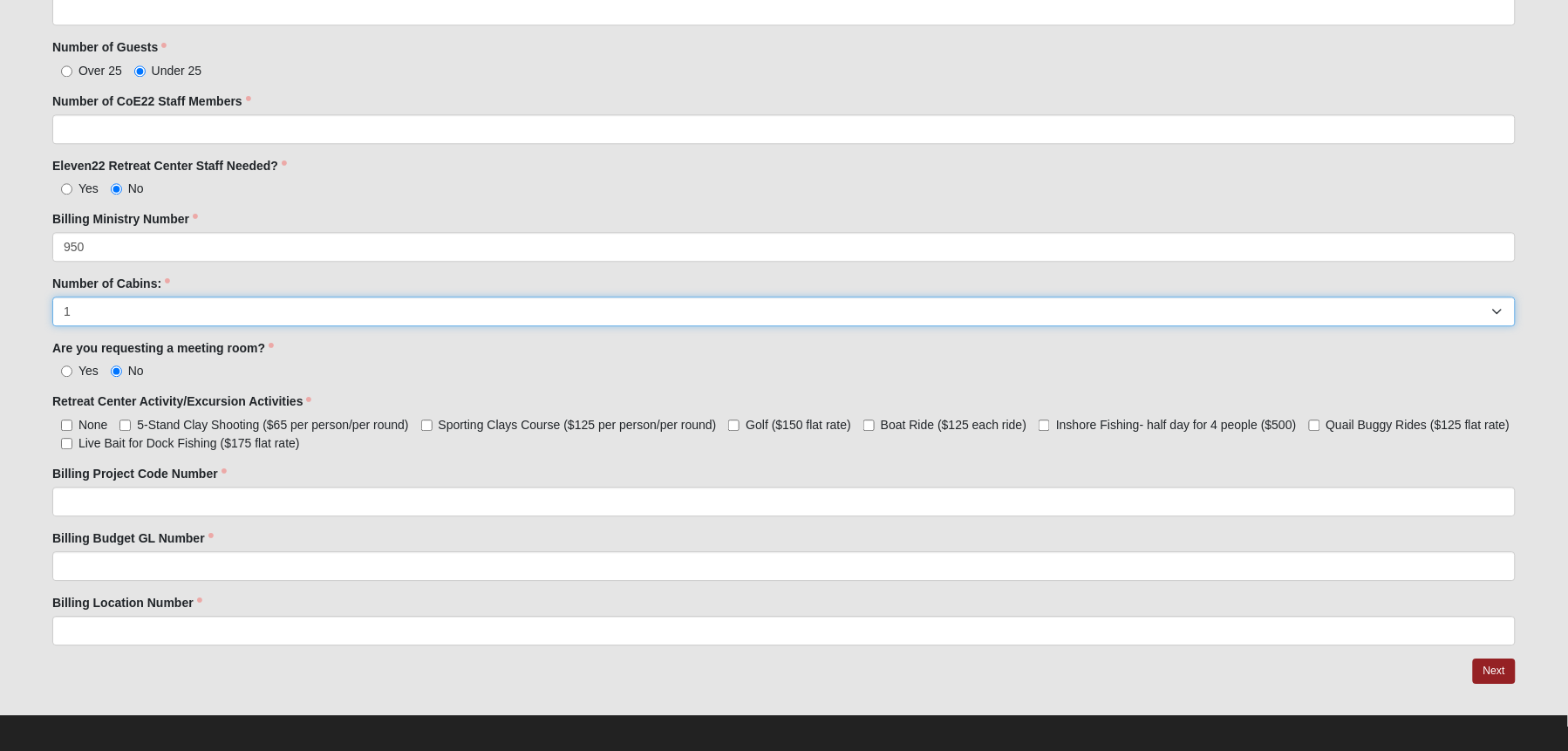
scroll to position [1276, 0]
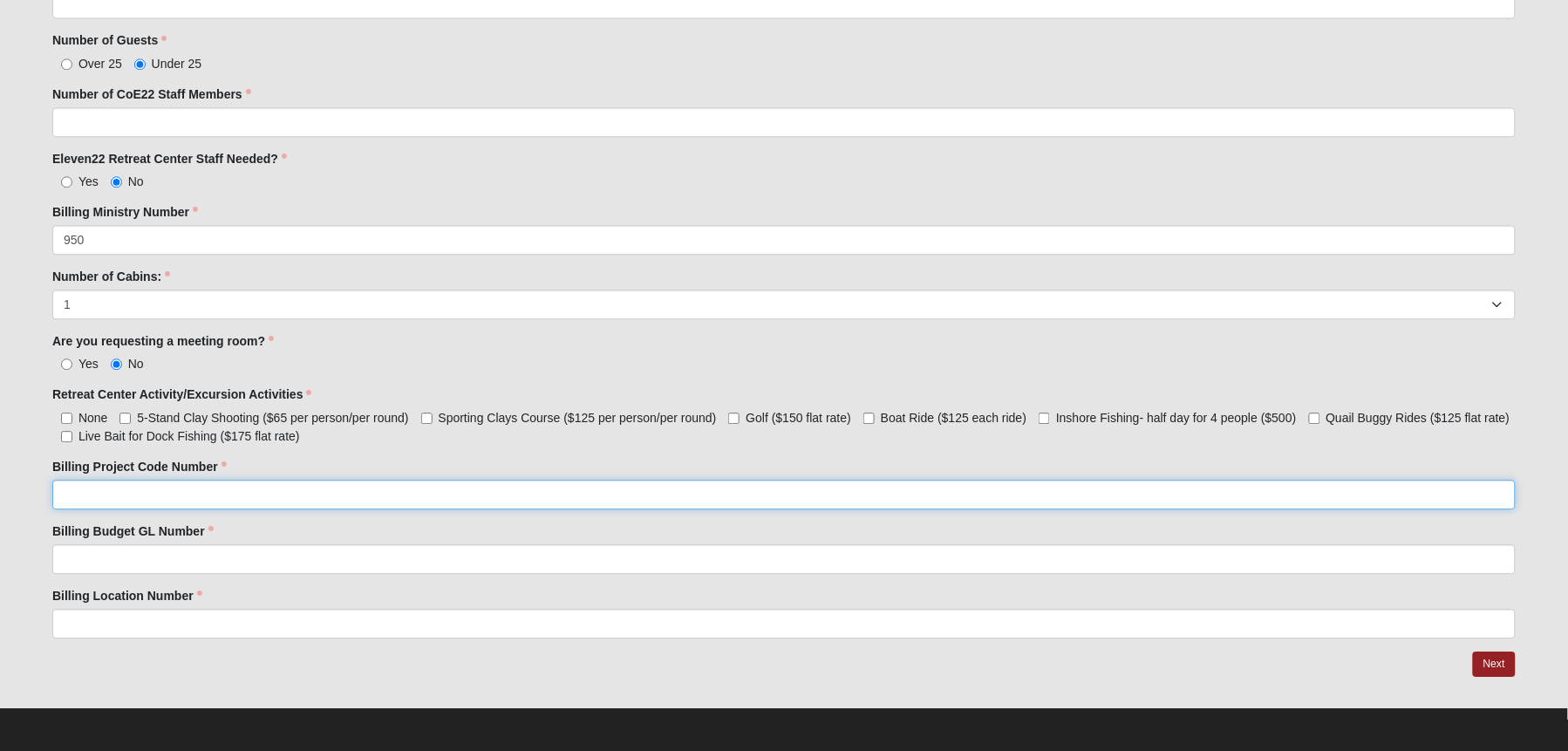
click at [108, 498] on input "Billing Project Code Number" at bounding box center [784, 494] width 1463 height 30
type input "9701"
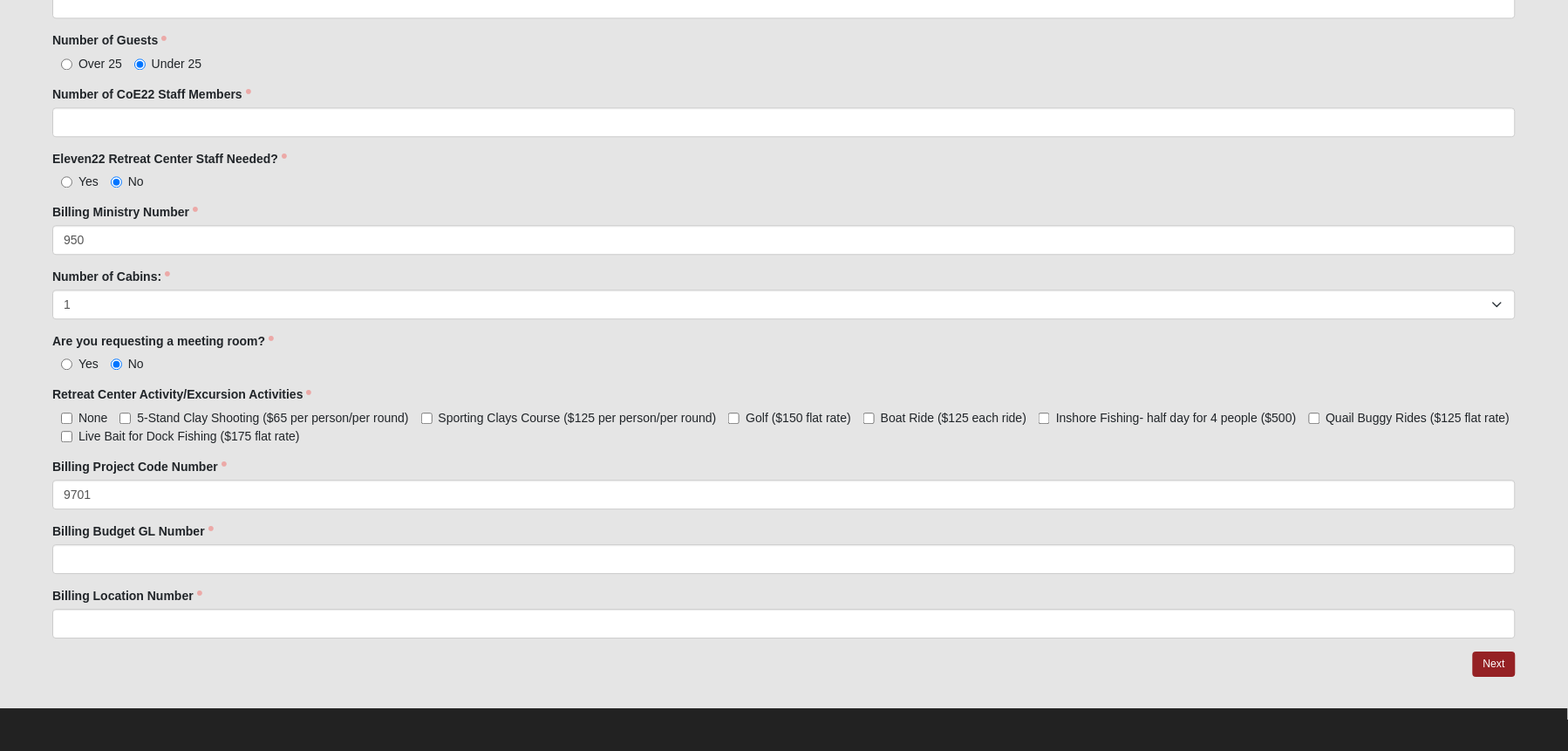
drag, startPoint x: 101, startPoint y: 586, endPoint x: 101, endPoint y: 573, distance: 13.0
click at [101, 587] on label "Billing Location Number" at bounding box center [127, 596] width 150 height 17
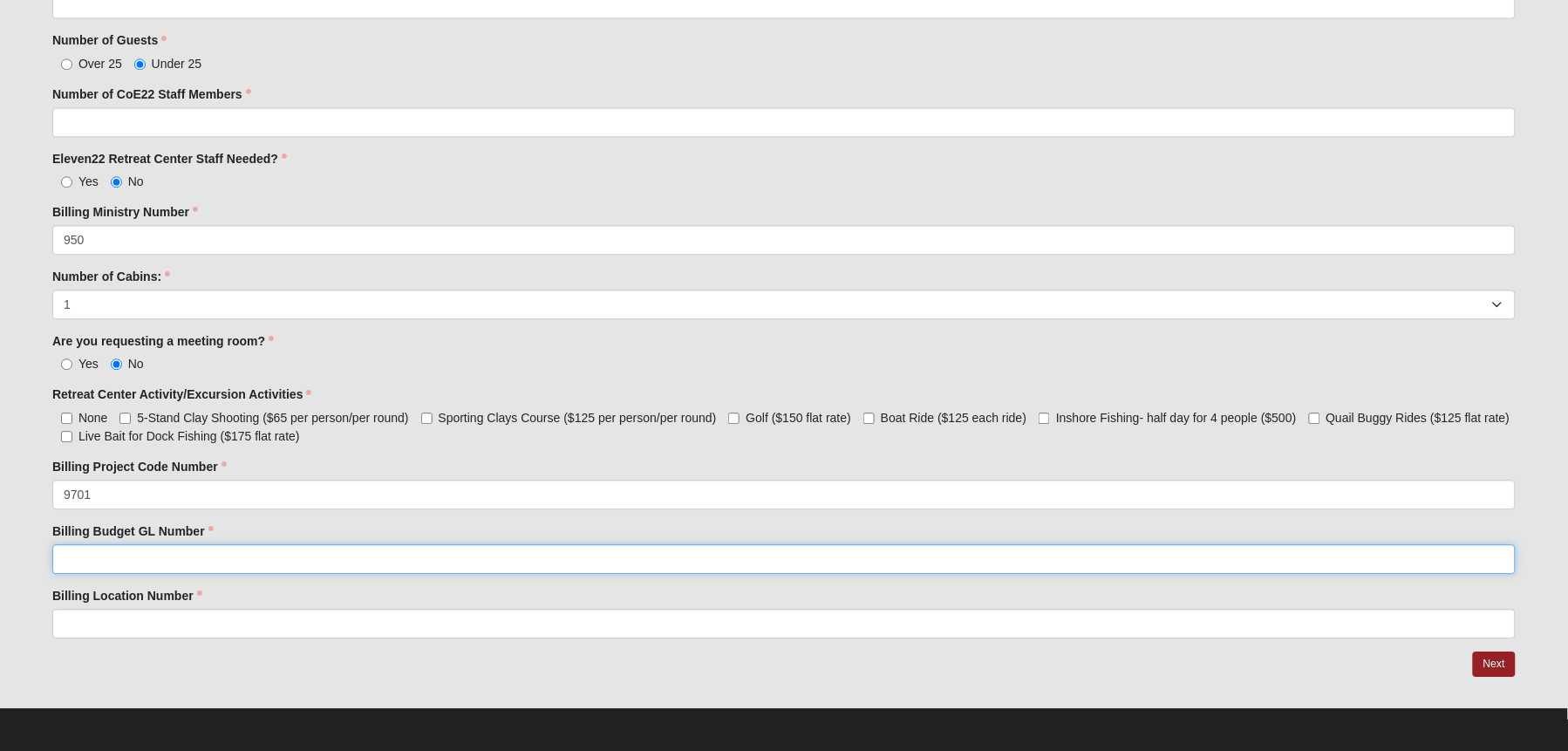
click at [101, 561] on input "Billing Budget GL Number" at bounding box center [784, 559] width 1463 height 30
type input "80001"
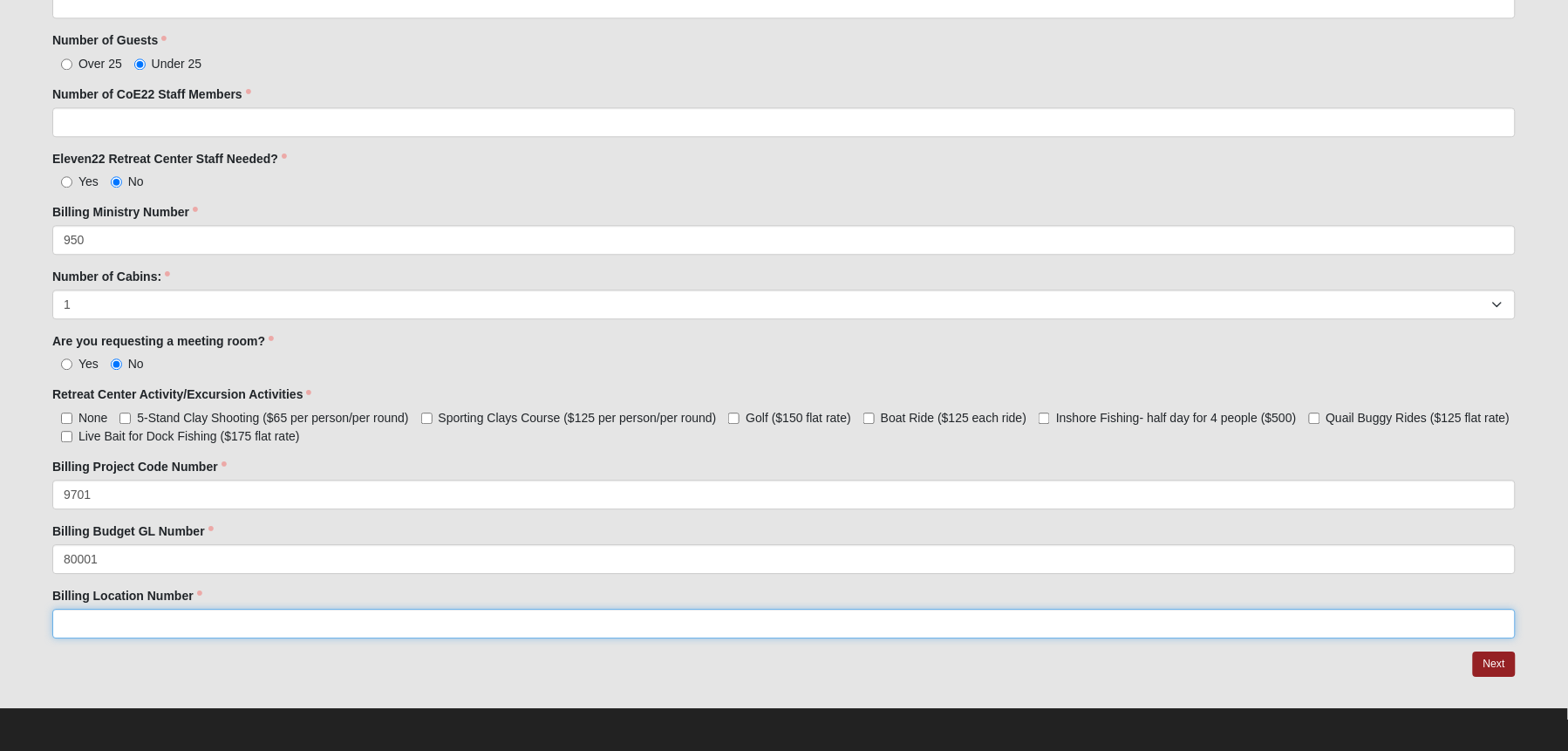
click at [235, 627] on input "Billing Location Number" at bounding box center [784, 623] width 1463 height 30
type input "98"
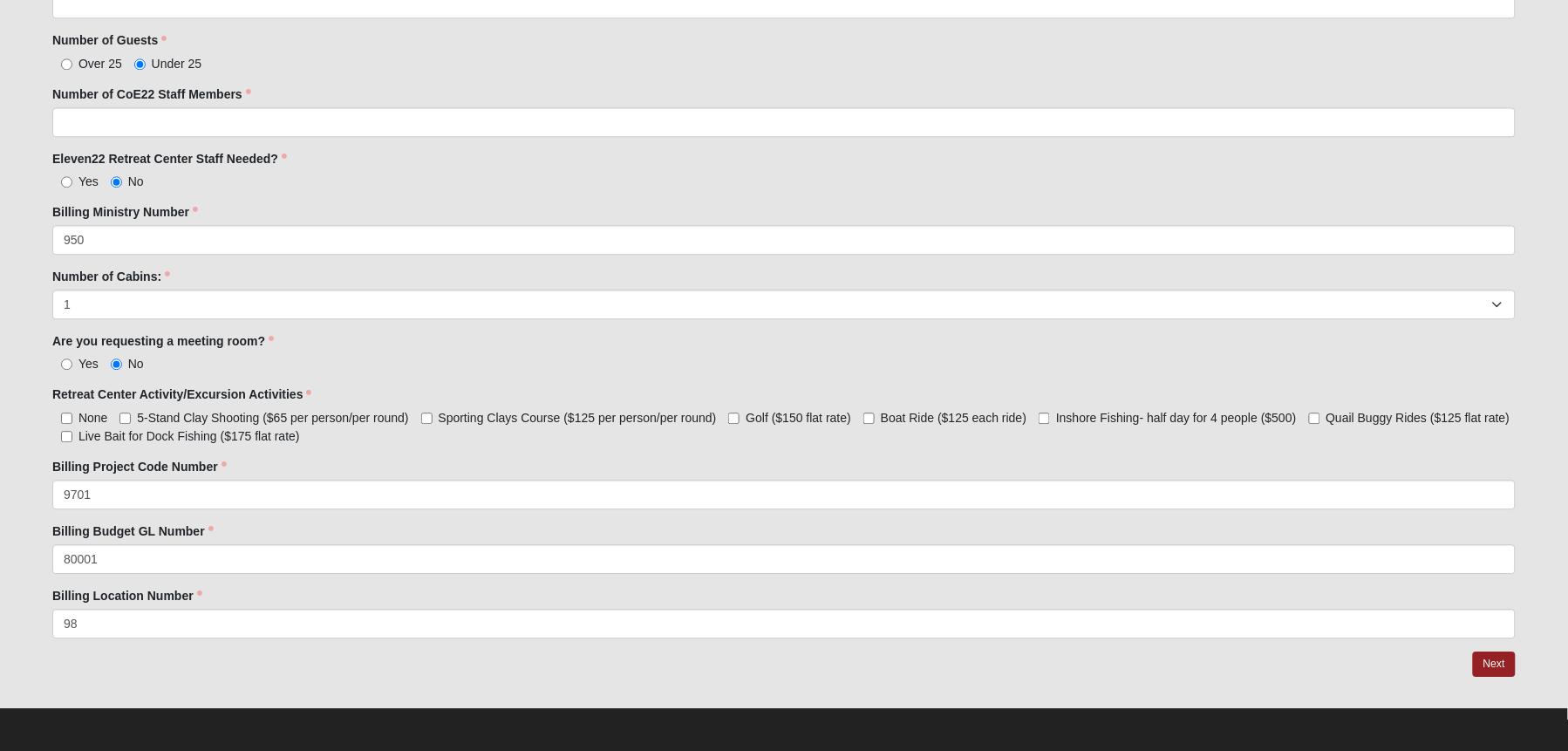
click at [169, 415] on span "5-Stand Clay Shooting ($65 per person/per round)" at bounding box center [272, 418] width 271 height 14
click at [131, 415] on input "5-Stand Clay Shooting ($65 per person/per round)" at bounding box center [125, 419] width 12 height 12
checkbox input "true"
click at [114, 433] on span "Live Bait for Dock Fishing ($175 flat rate)" at bounding box center [189, 436] width 222 height 14
click at [73, 433] on input "Live Bait for Dock Fishing ($175 flat rate)" at bounding box center [67, 437] width 12 height 12
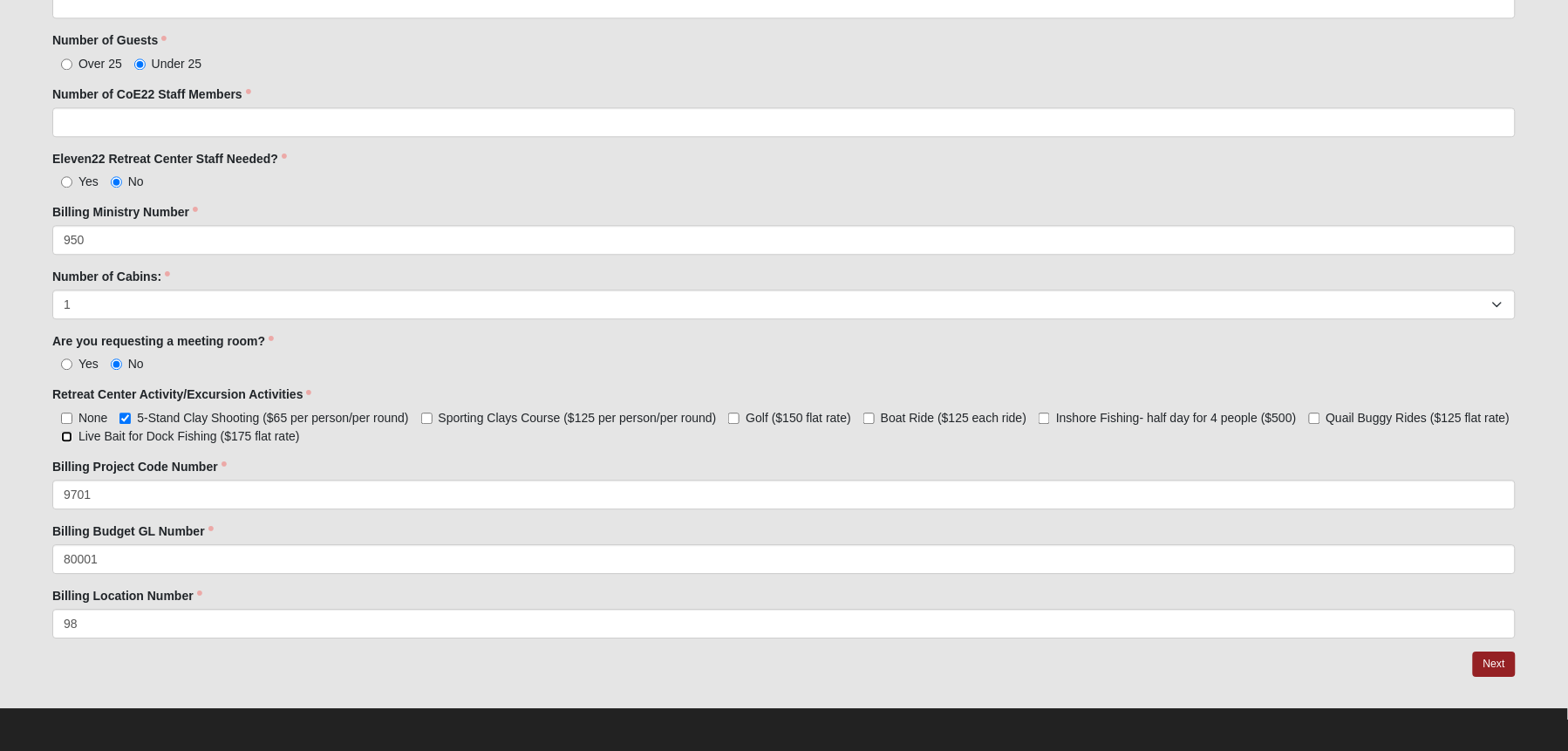
checkbox input "true"
click at [837, 414] on span "Golf ($150 flat rate)" at bounding box center [798, 418] width 106 height 14
click at [739, 414] on input "Golf ($150 flat rate)" at bounding box center [734, 419] width 12 height 12
checkbox input "true"
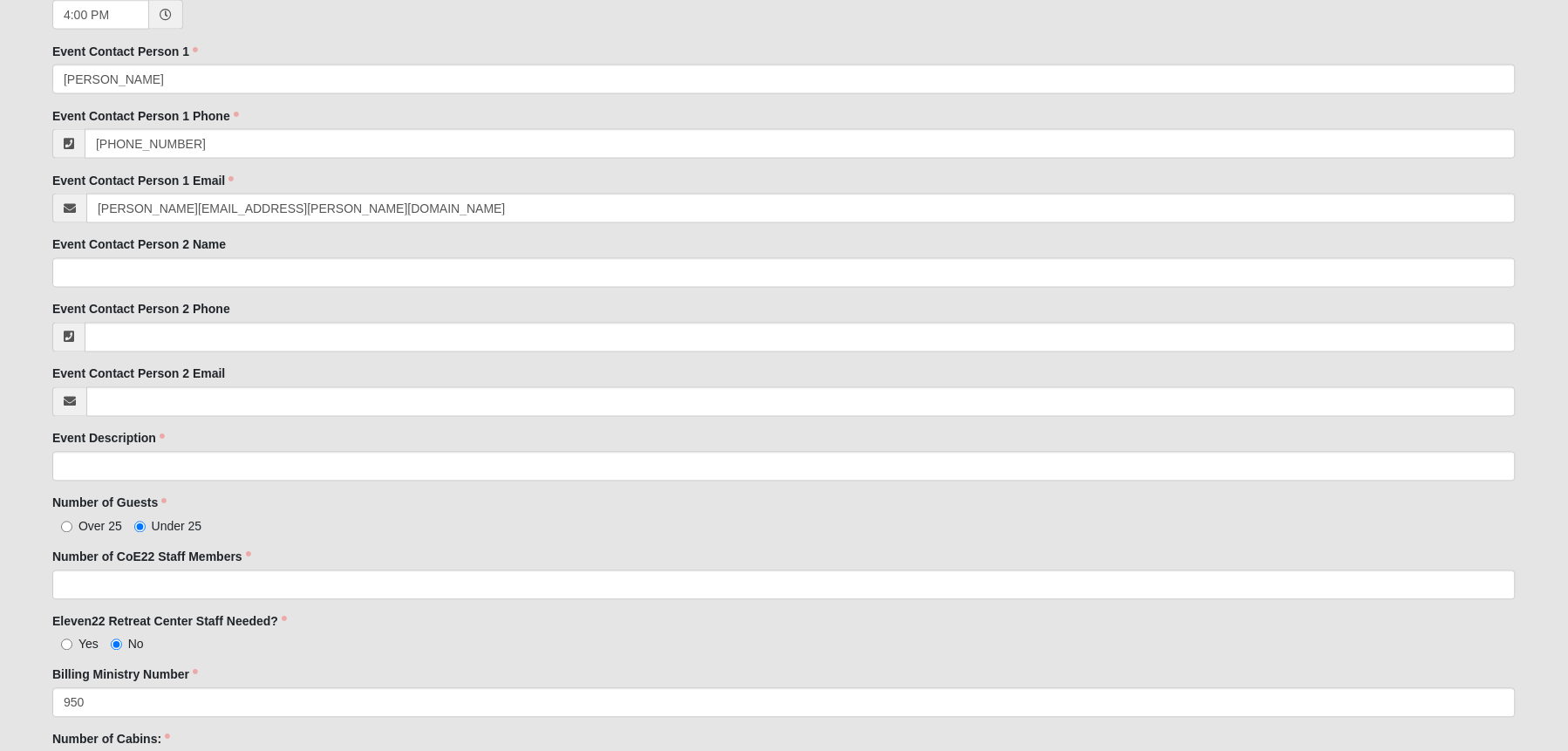
scroll to position [44, 0]
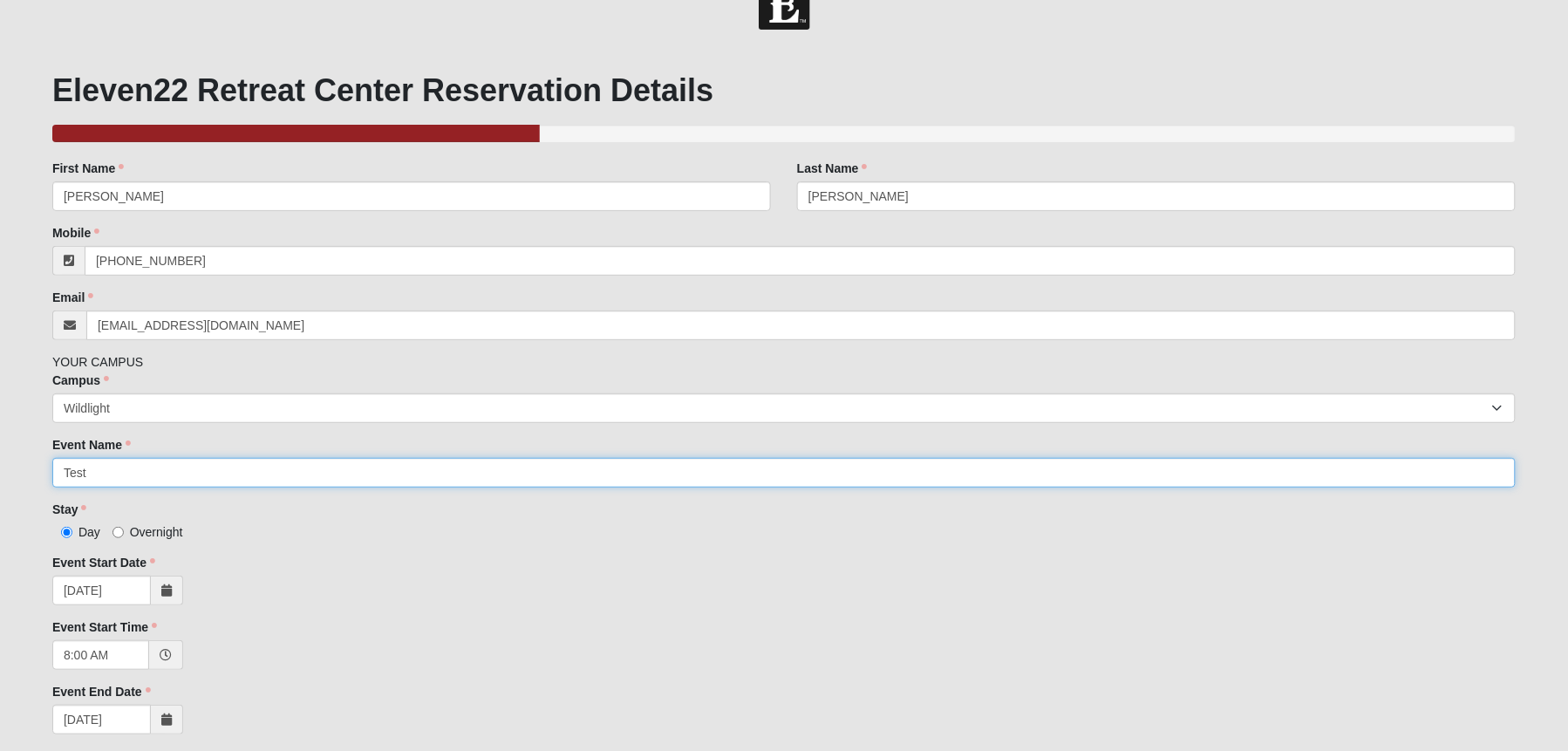
click at [224, 471] on input "Test" at bounding box center [784, 473] width 1463 height 30
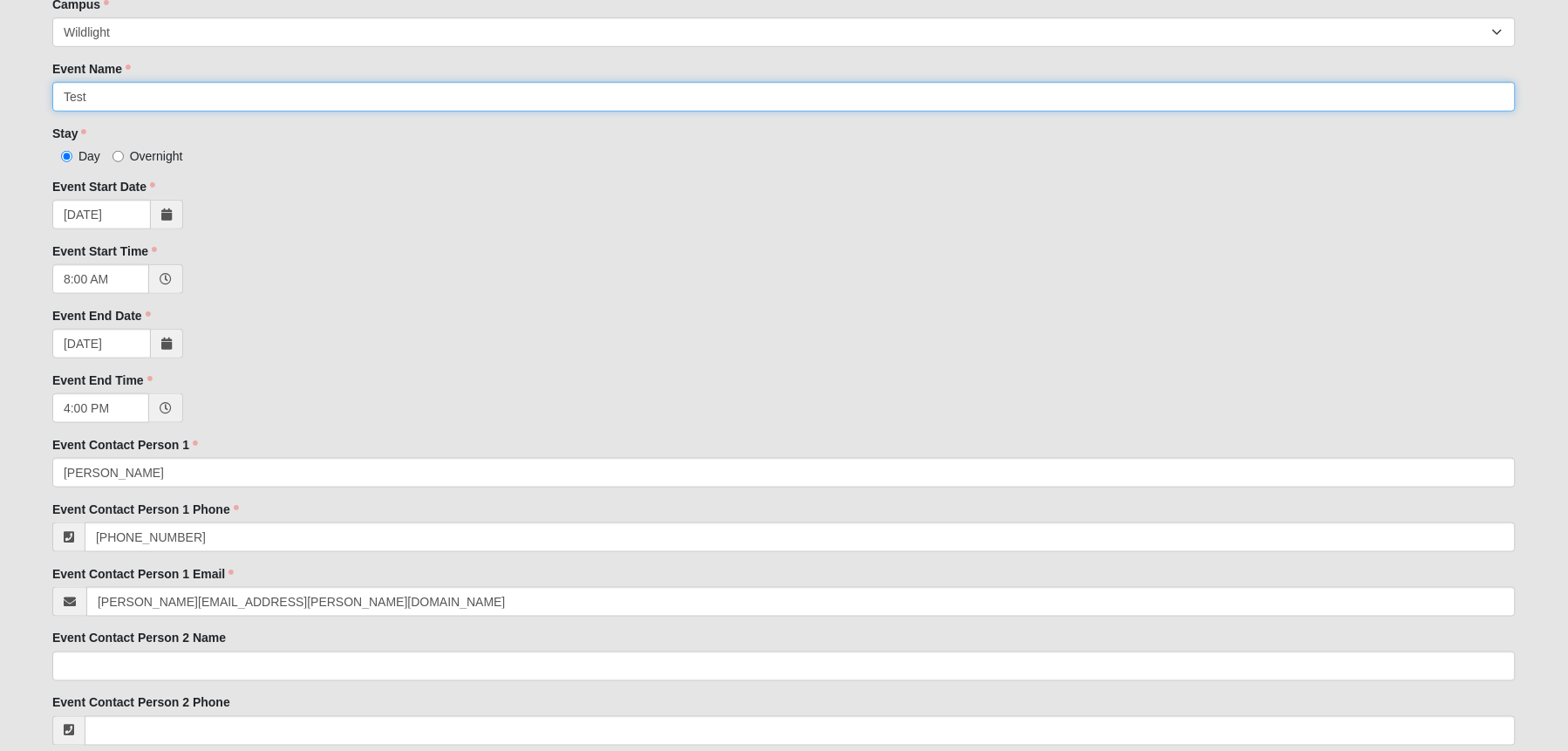
scroll to position [441, 0]
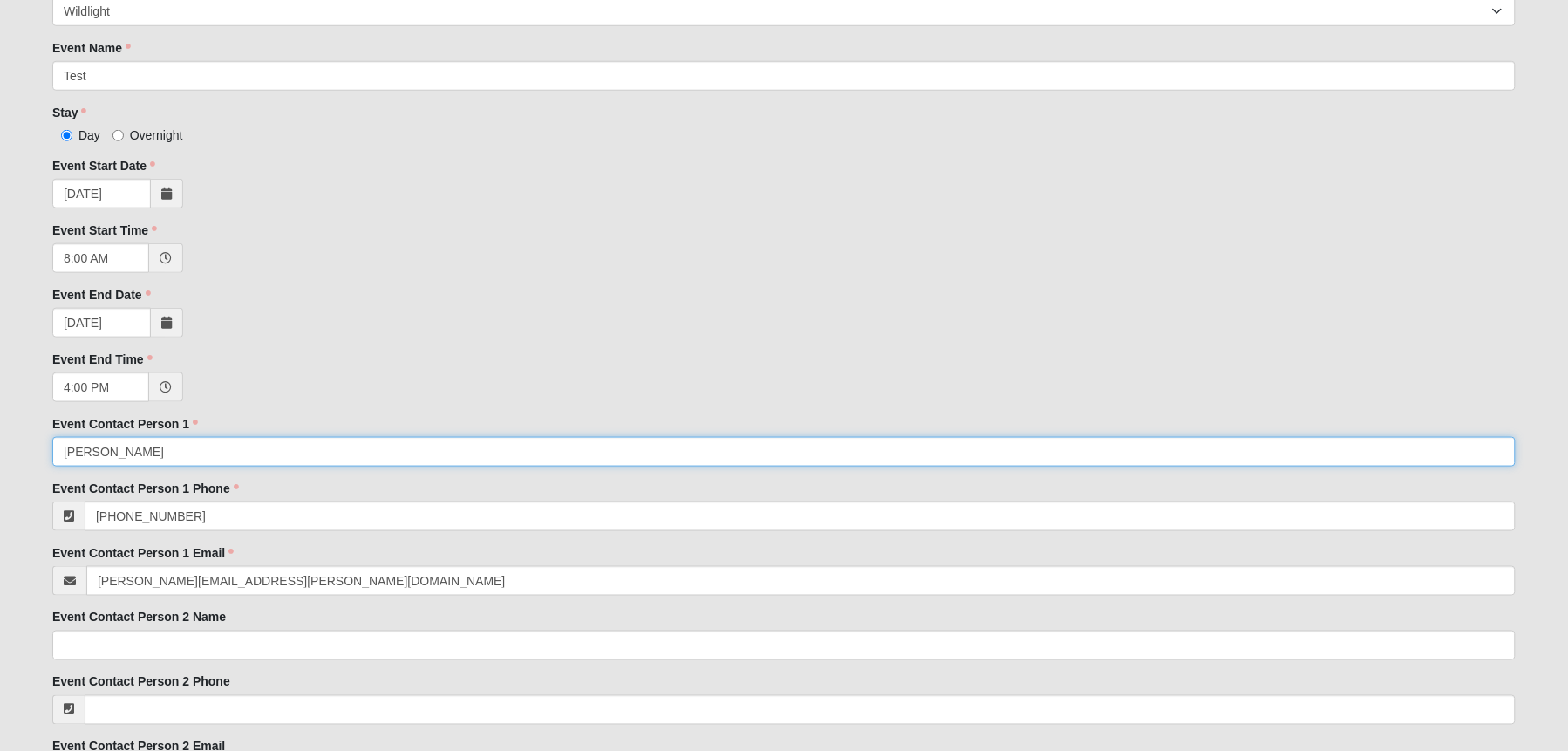
click at [274, 442] on input "[PERSON_NAME]" at bounding box center [784, 452] width 1463 height 30
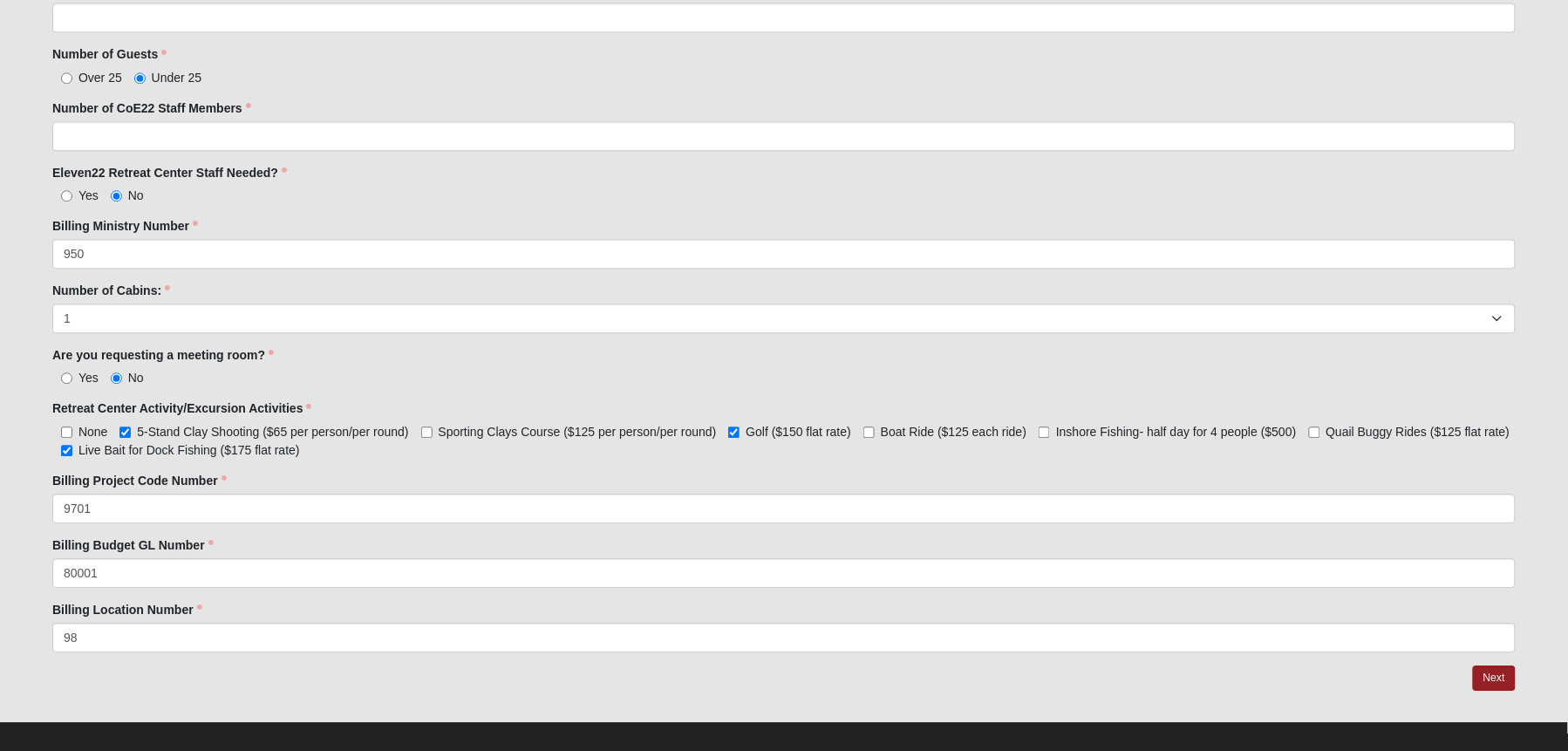
scroll to position [1276, 0]
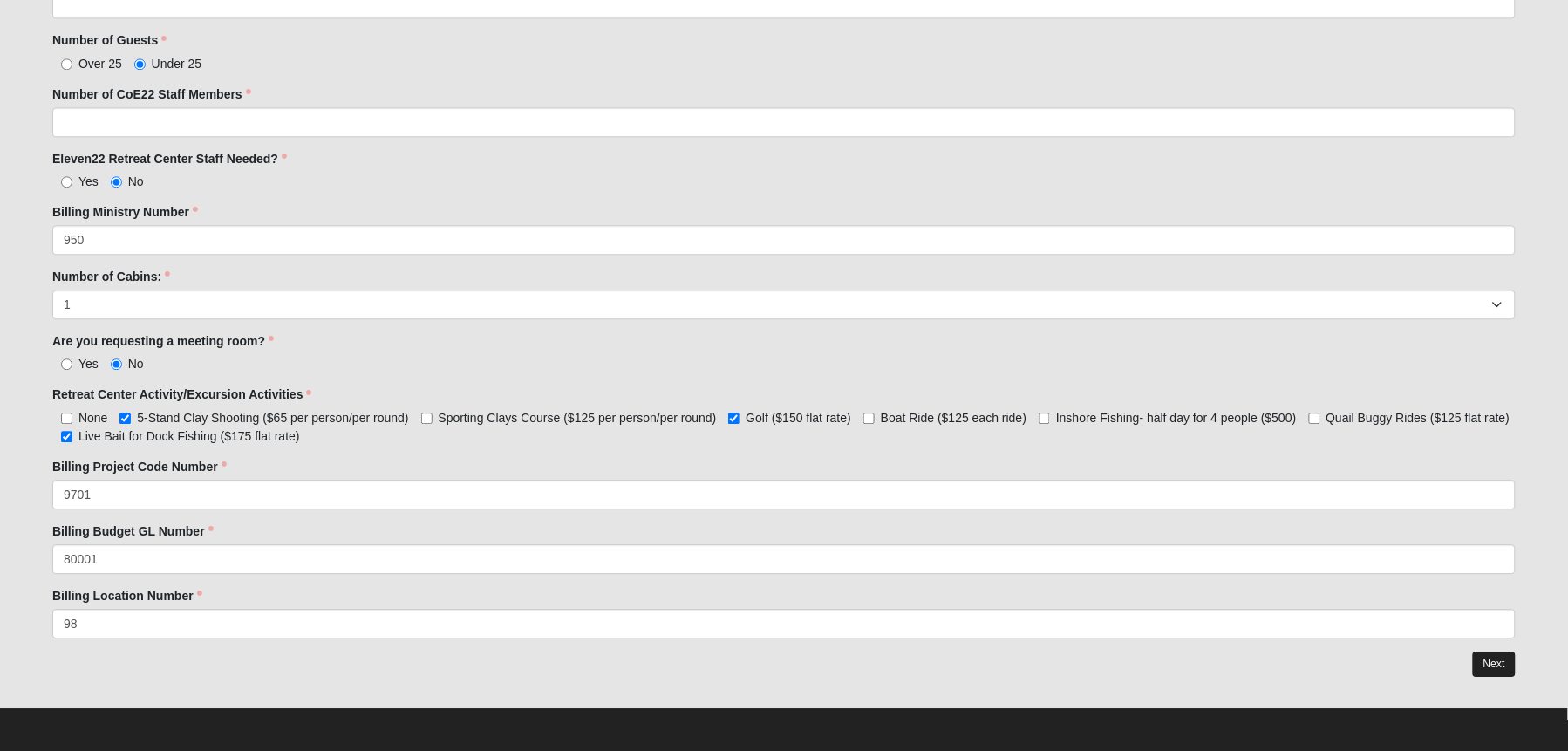
type input "[PERSON_NAME]"
click at [1490, 666] on link "Next" at bounding box center [1494, 664] width 43 height 25
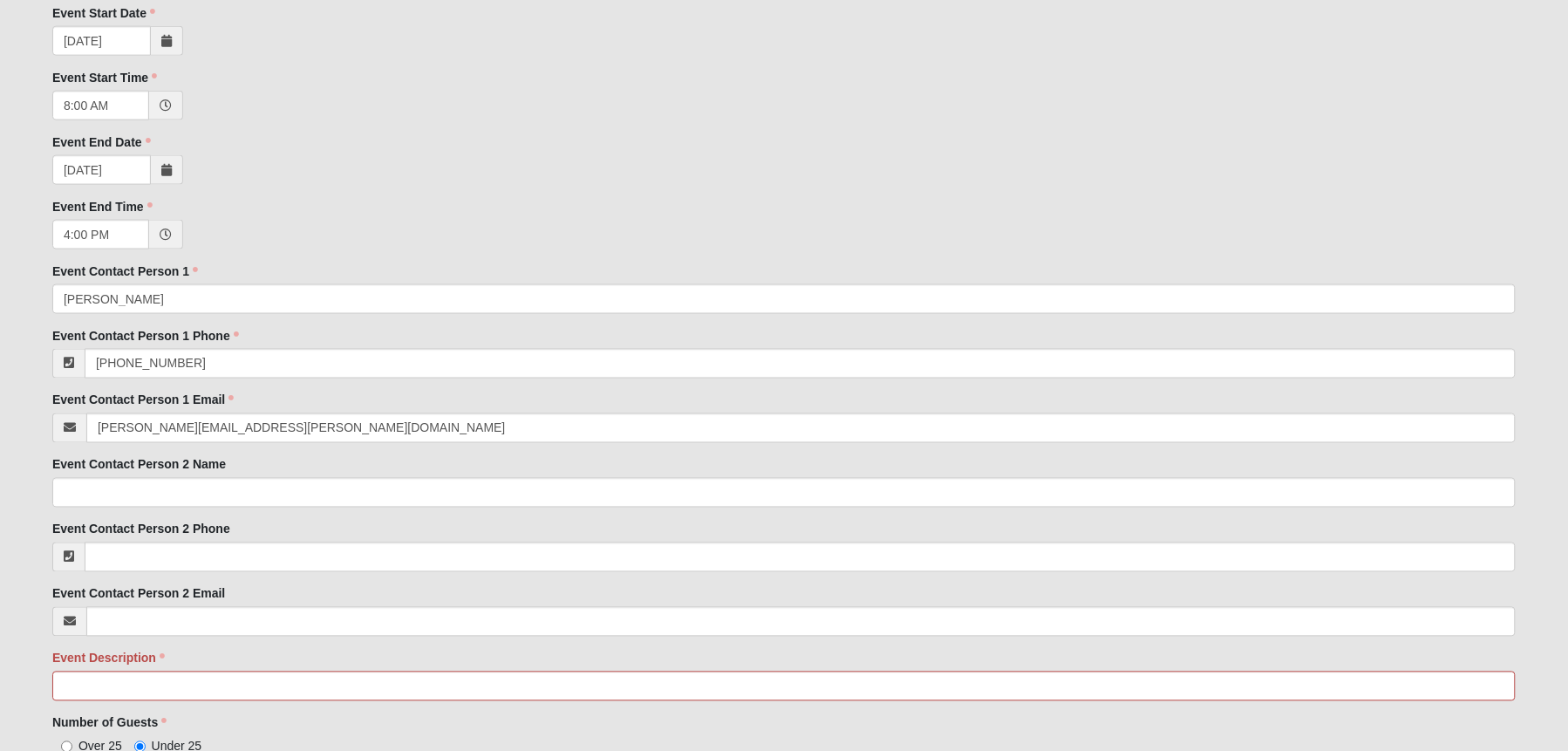
scroll to position [971, 0]
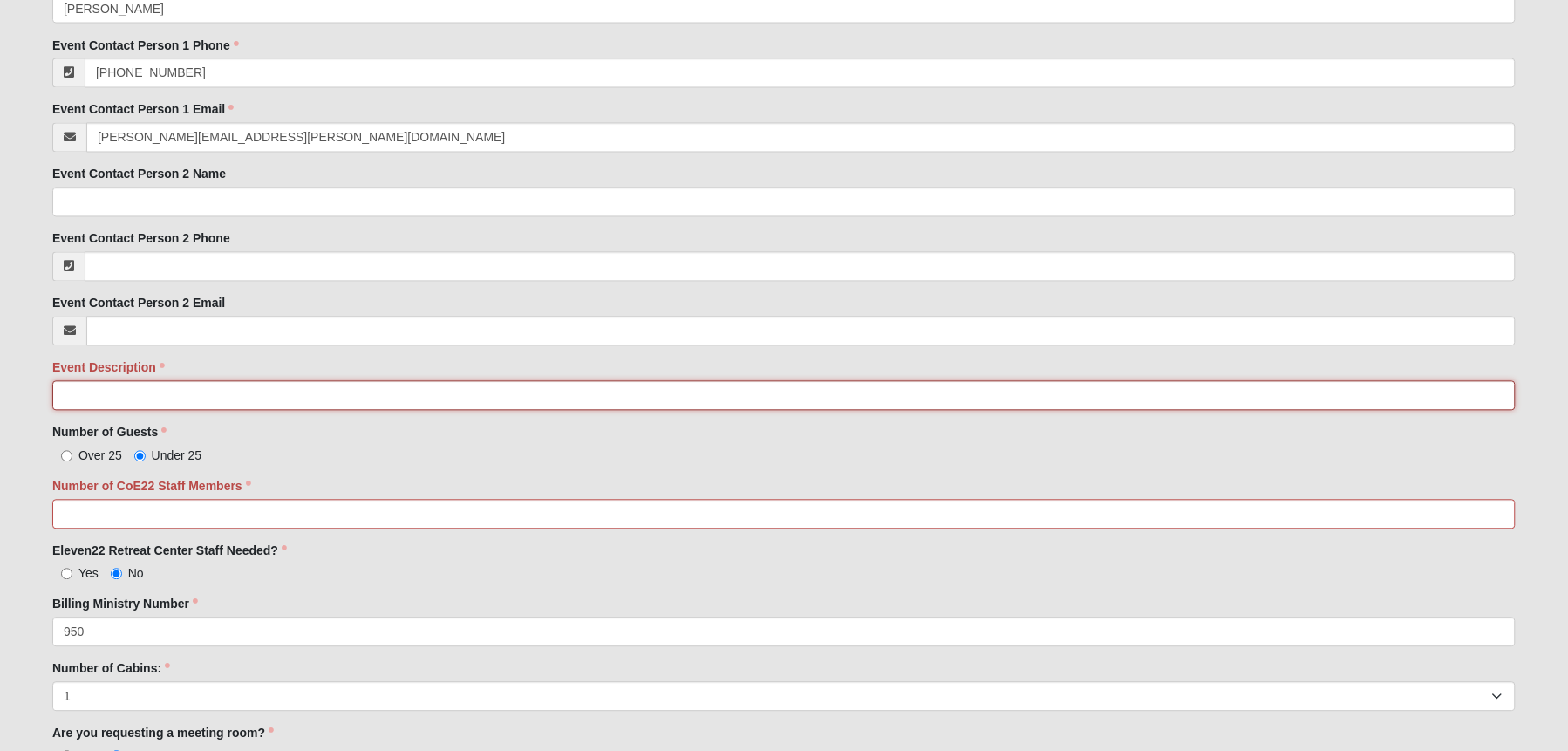
click at [116, 403] on input "Event Description" at bounding box center [784, 395] width 1463 height 30
type input "Test"
click at [154, 507] on input "Number of CoE22 Staff Members" at bounding box center [784, 515] width 1463 height 30
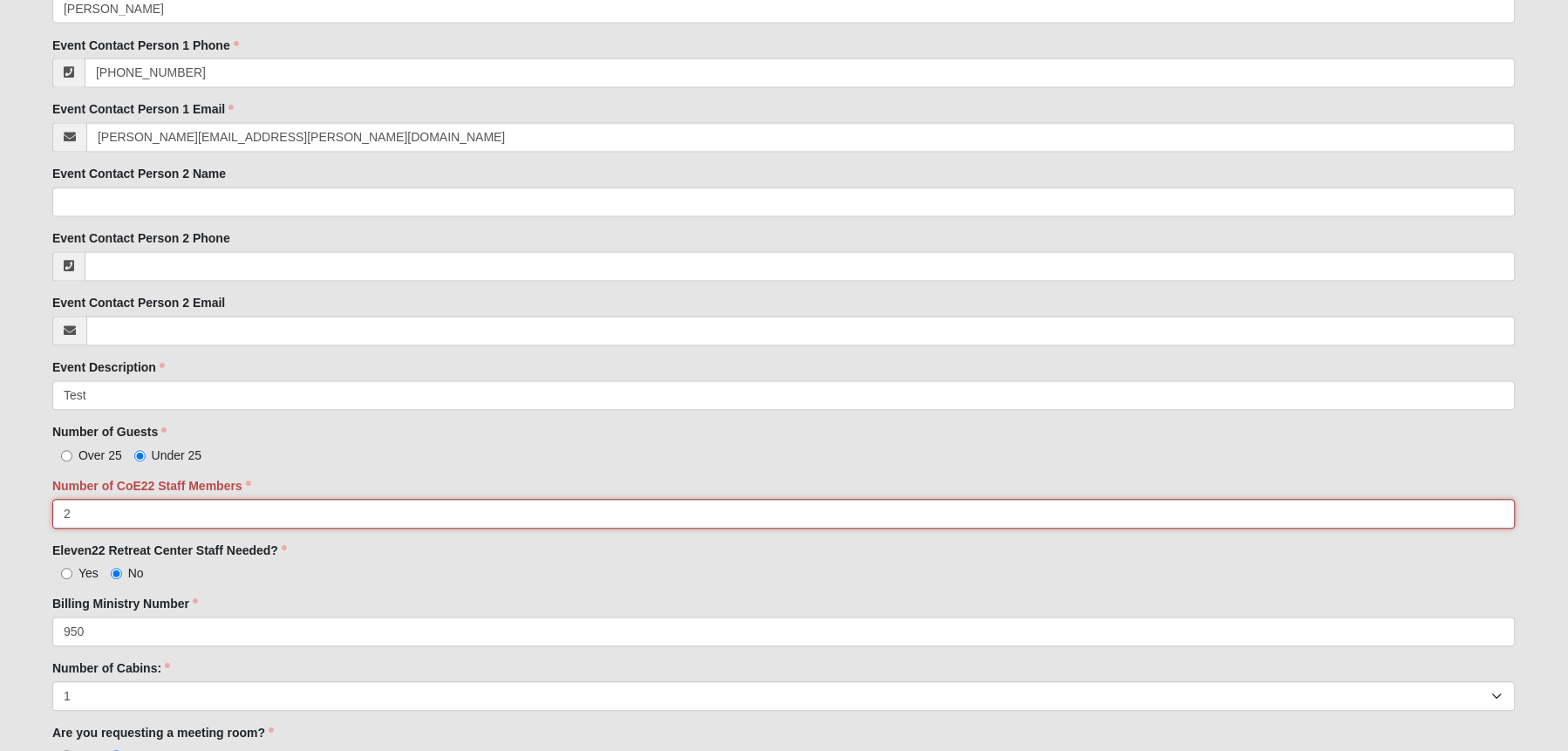
type input "2"
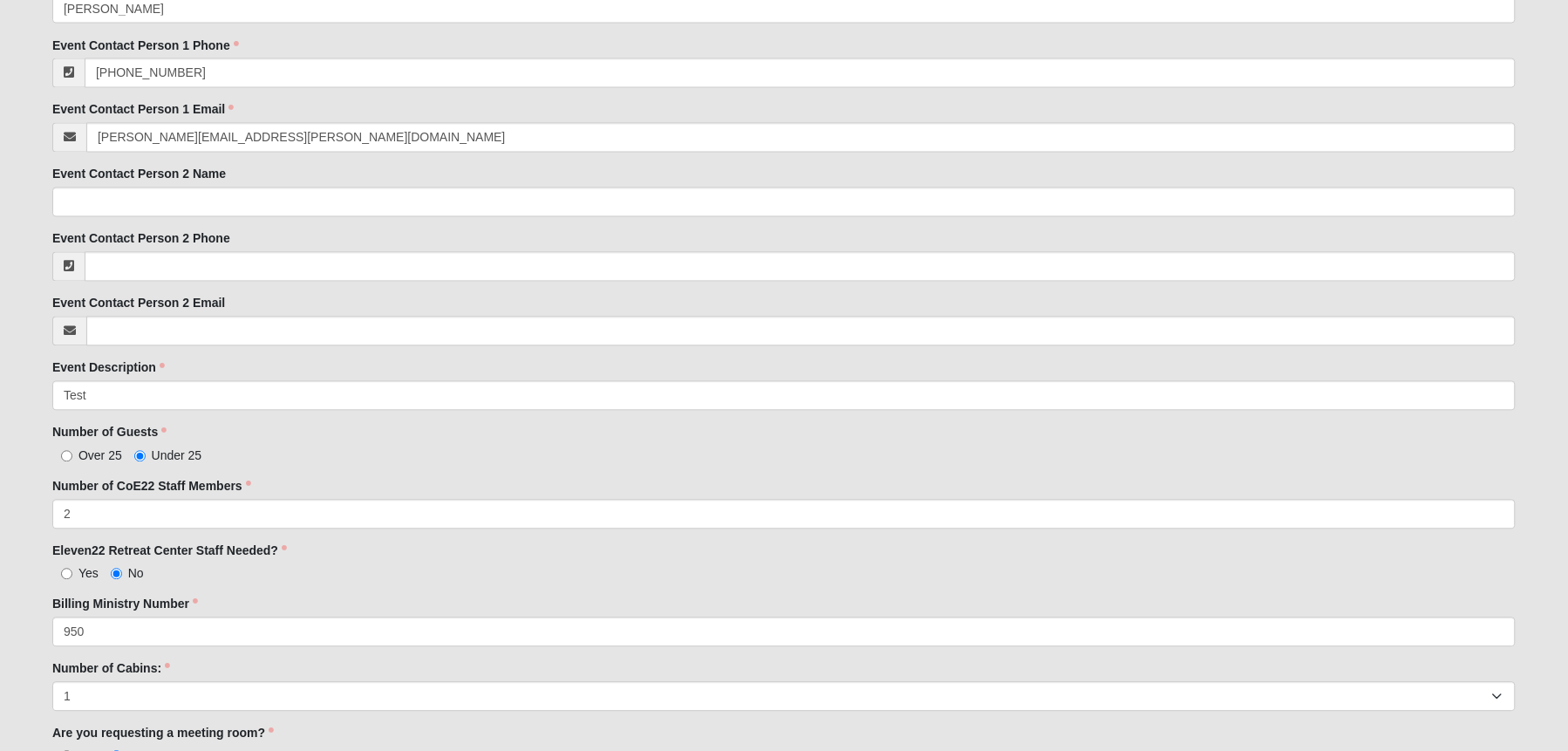
click at [572, 465] on div "Family Member to Register First Name [PERSON_NAME] First Name is required. Last…" at bounding box center [784, 175] width 1463 height 1711
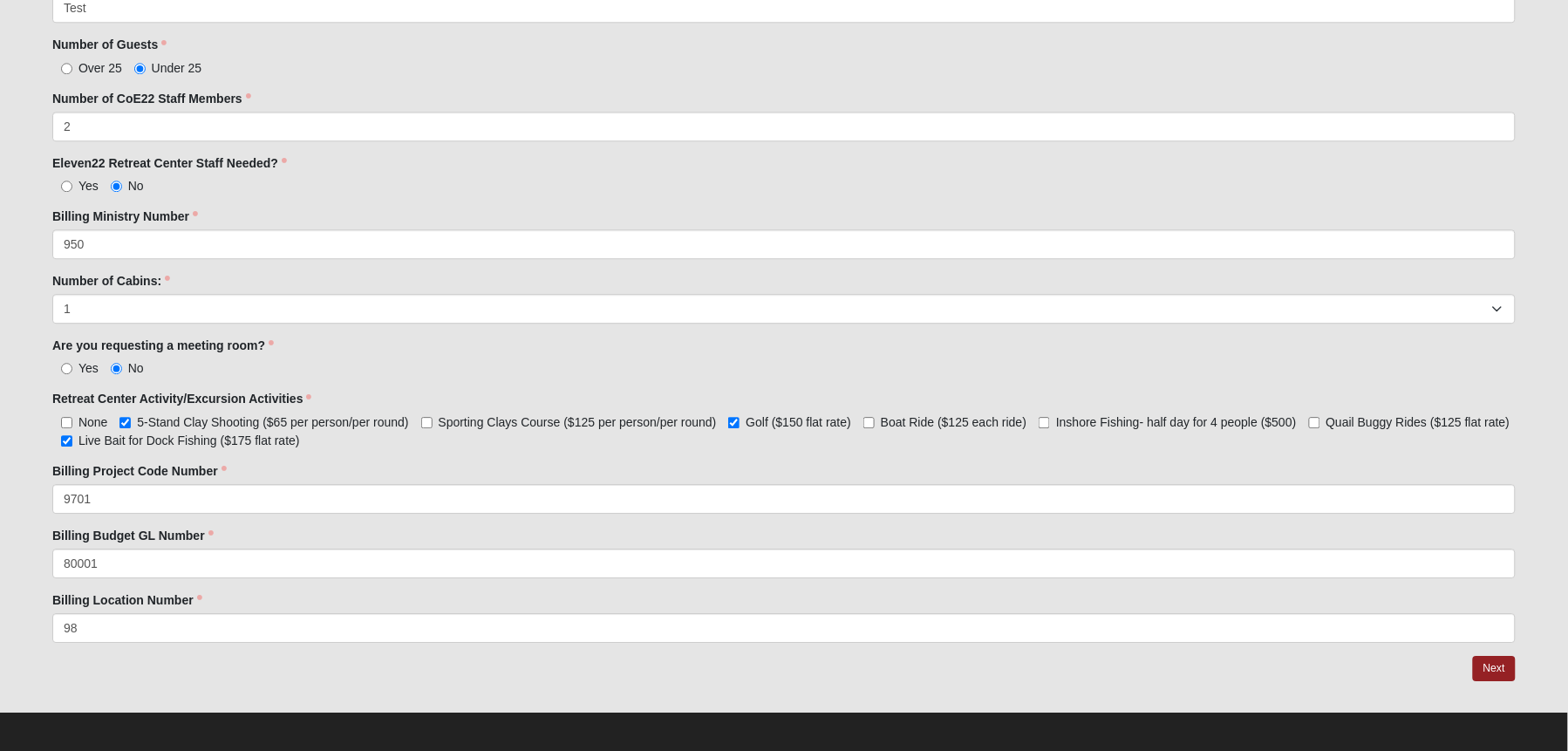
scroll to position [1365, 0]
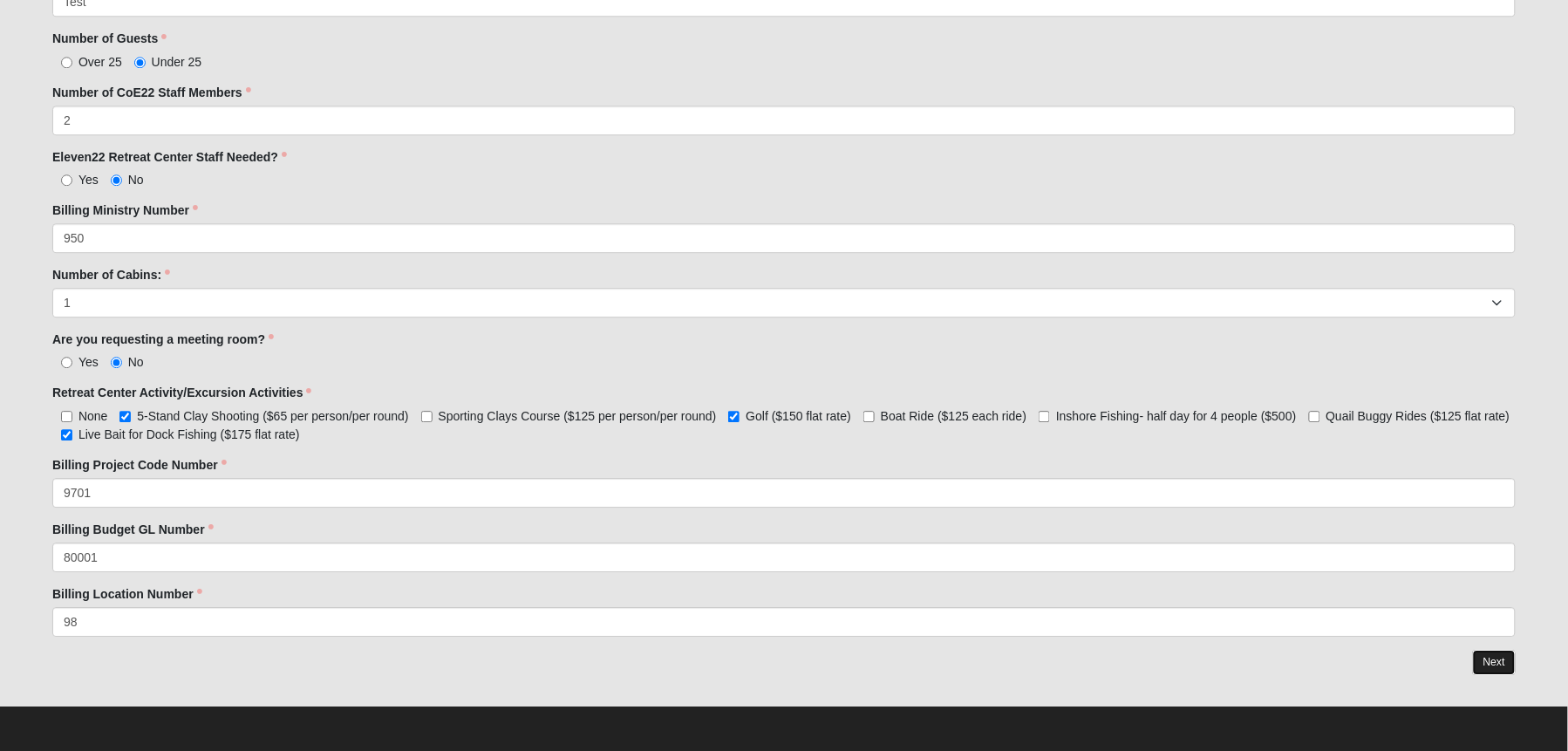
click at [1500, 667] on link "Next" at bounding box center [1494, 663] width 43 height 25
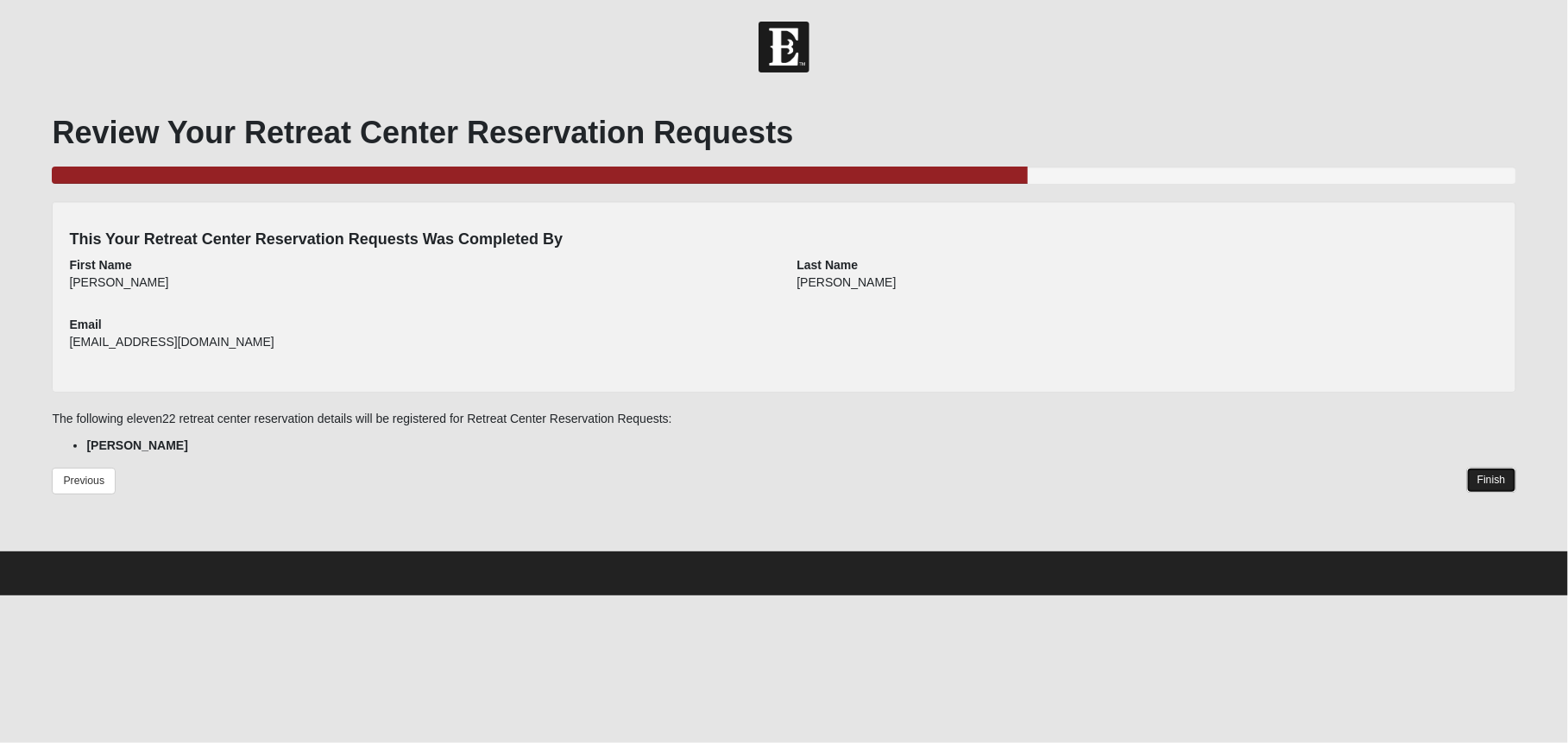
click at [1497, 481] on link "Finish" at bounding box center [1490, 480] width 49 height 25
